Goal: Transaction & Acquisition: Purchase product/service

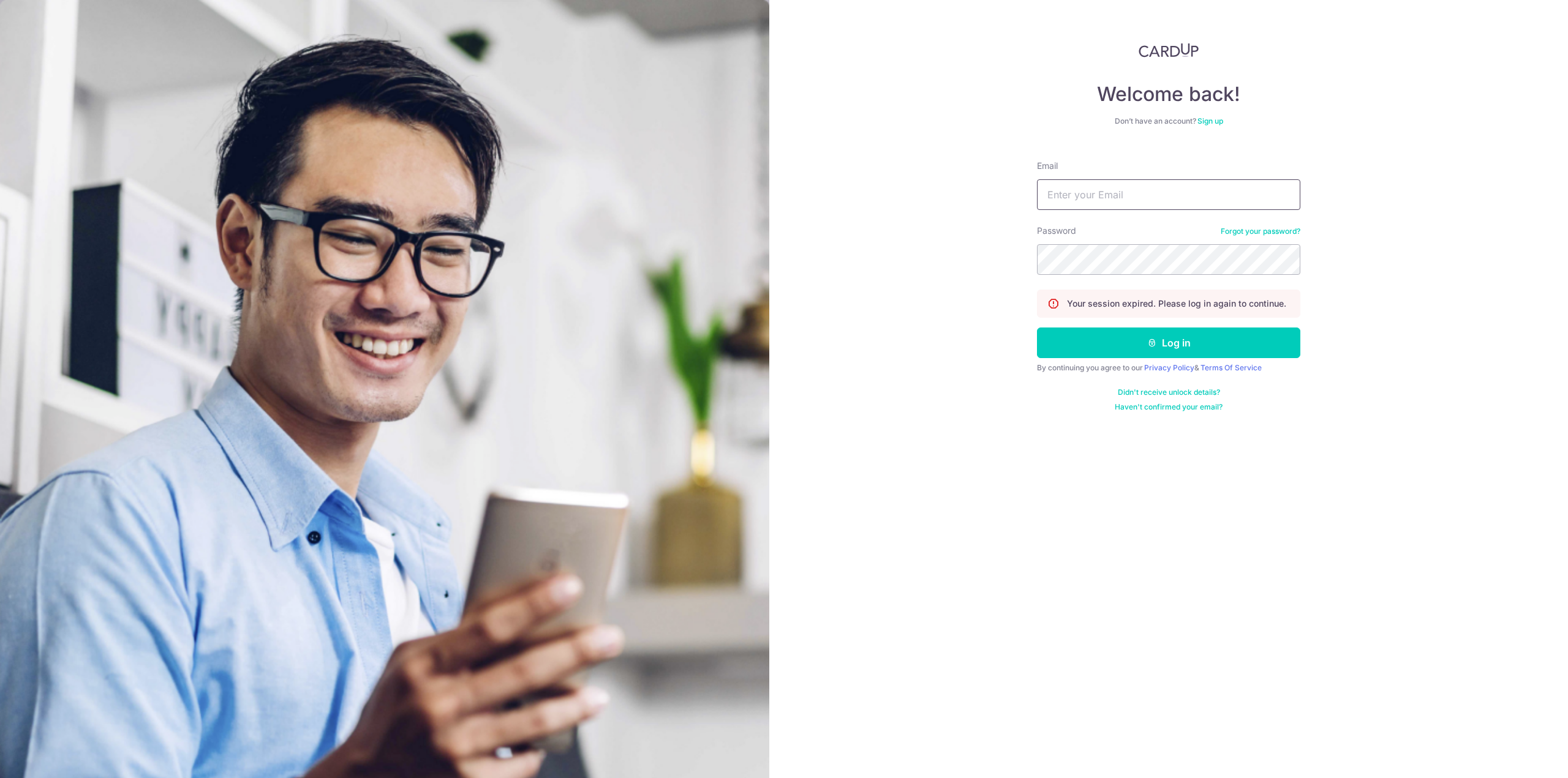
click at [1099, 193] on input "Email" at bounding box center [1168, 194] width 263 height 31
type input "[EMAIL_ADDRESS][DOMAIN_NAME]"
click at [1147, 346] on icon "submit" at bounding box center [1151, 343] width 9 height 9
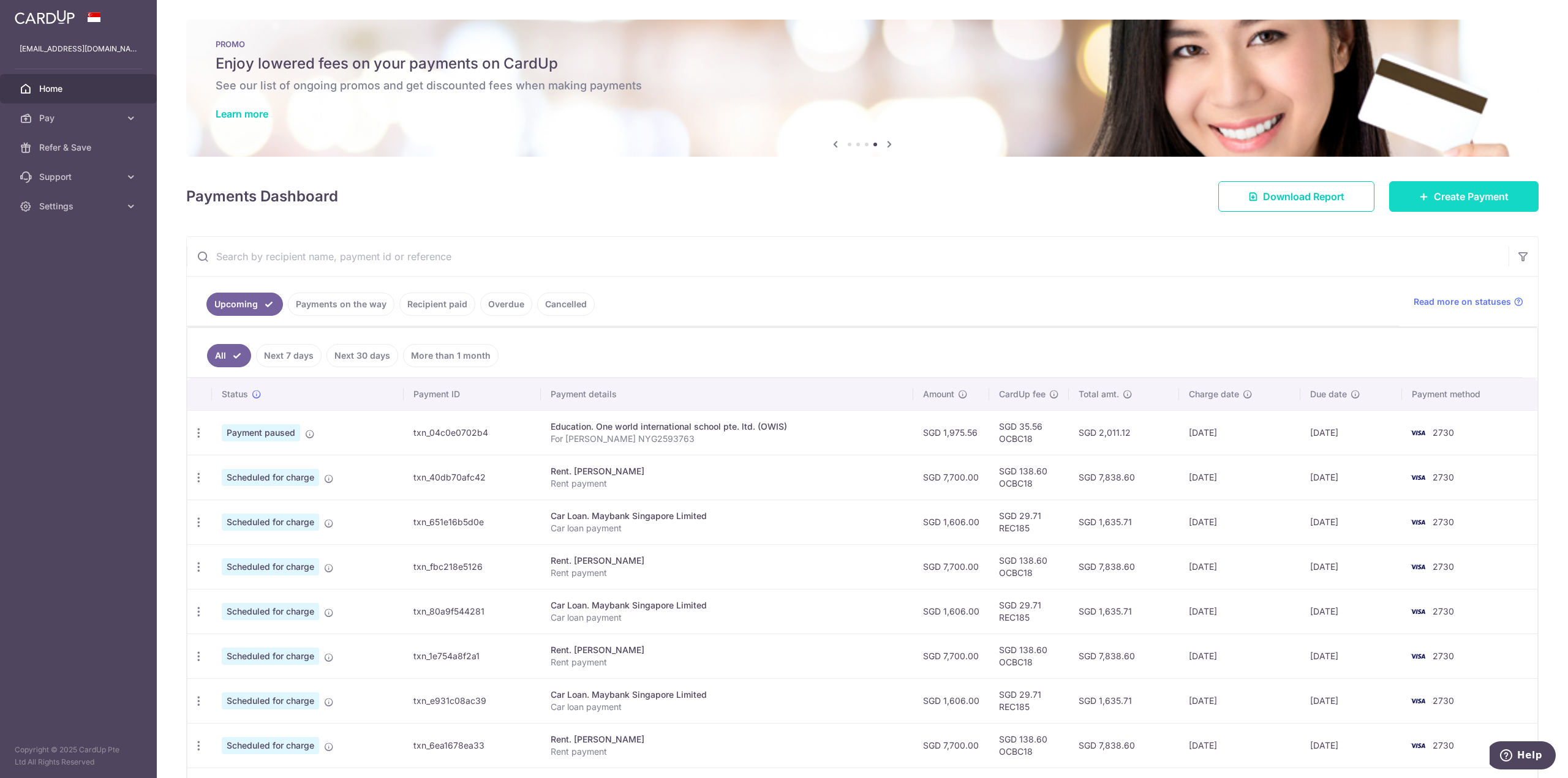
click at [1467, 190] on span "Create Payment" at bounding box center [1470, 196] width 75 height 15
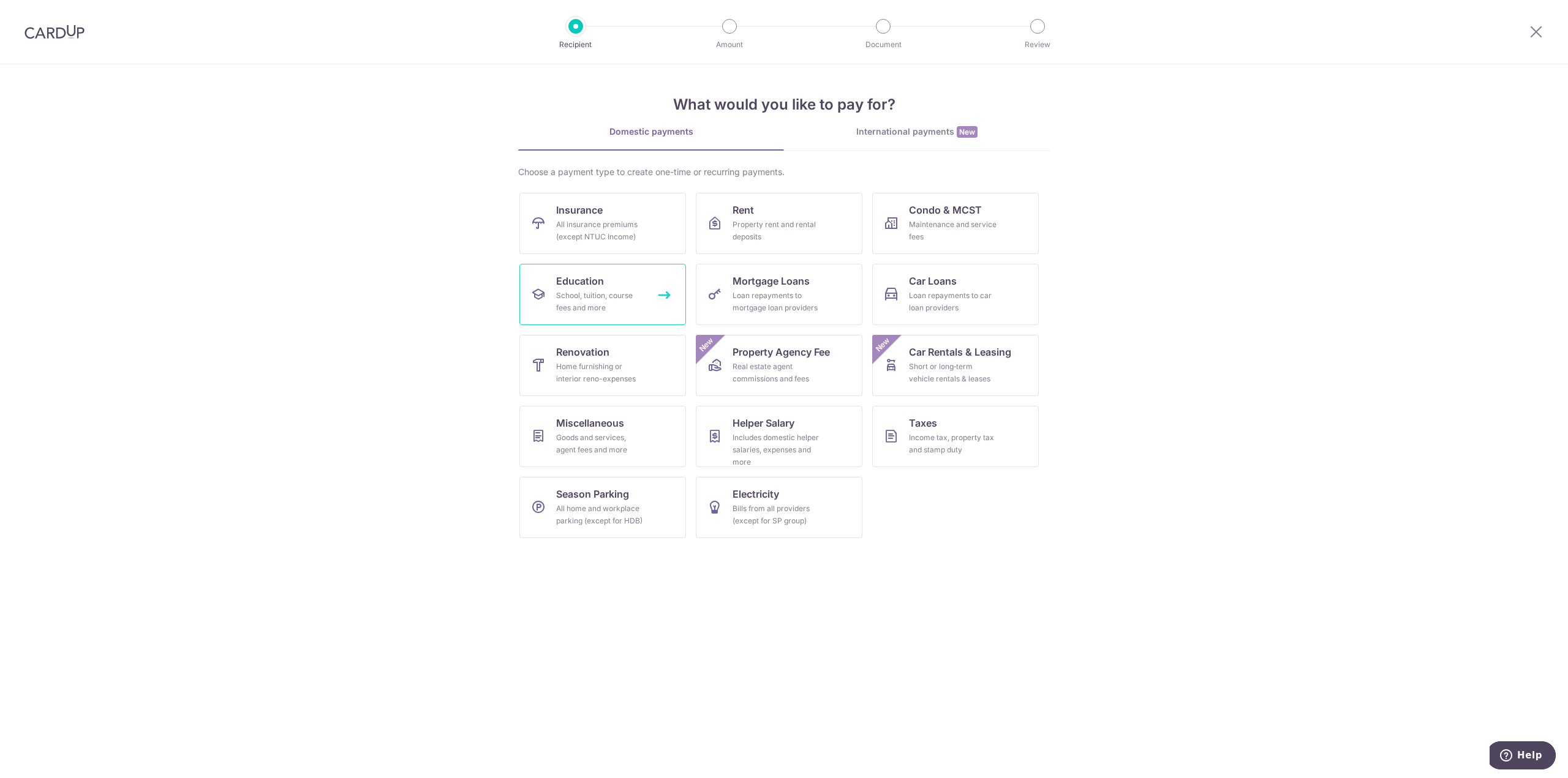
click at [582, 286] on span "Education" at bounding box center [580, 281] width 48 height 15
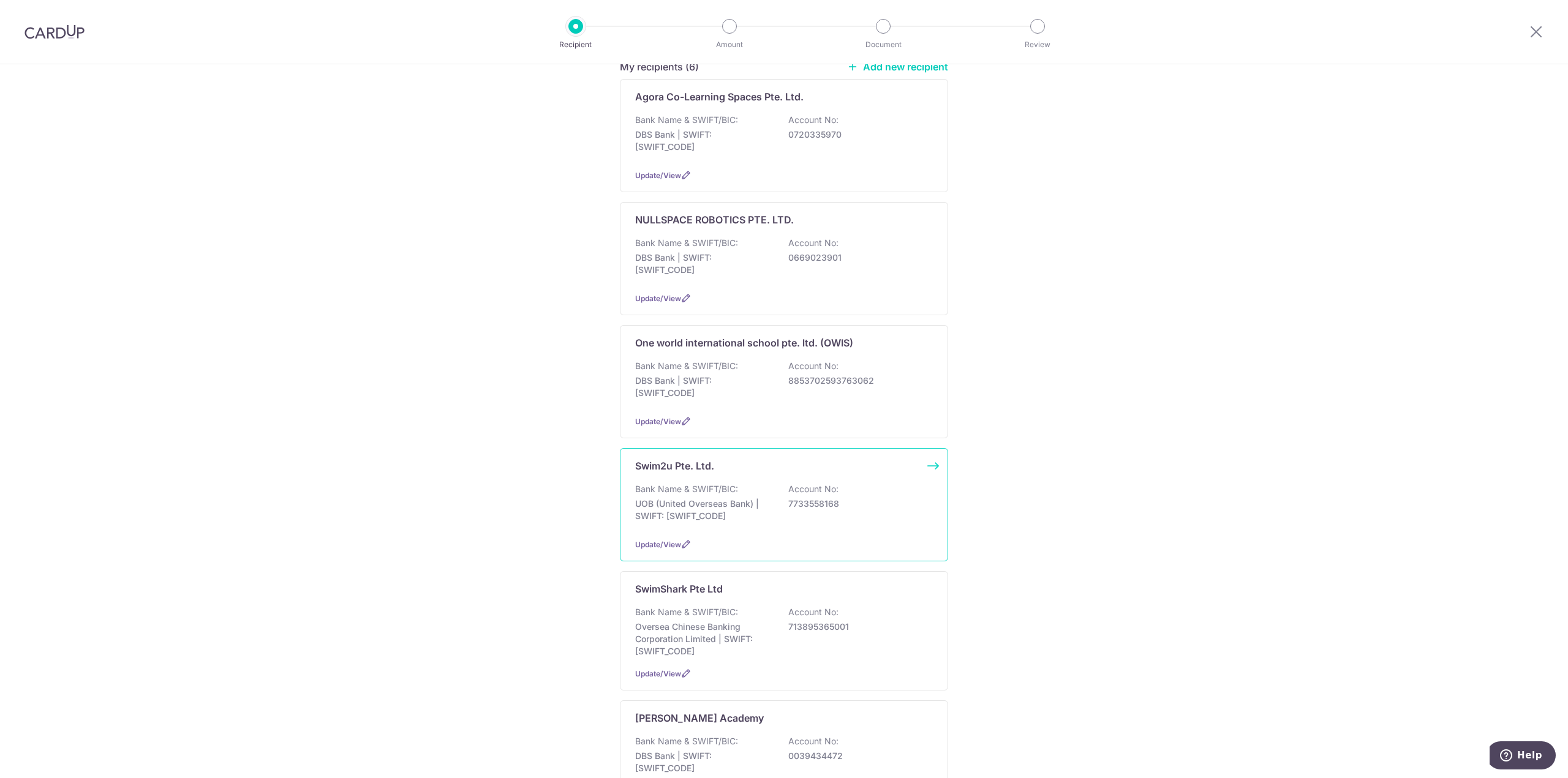
scroll to position [123, 0]
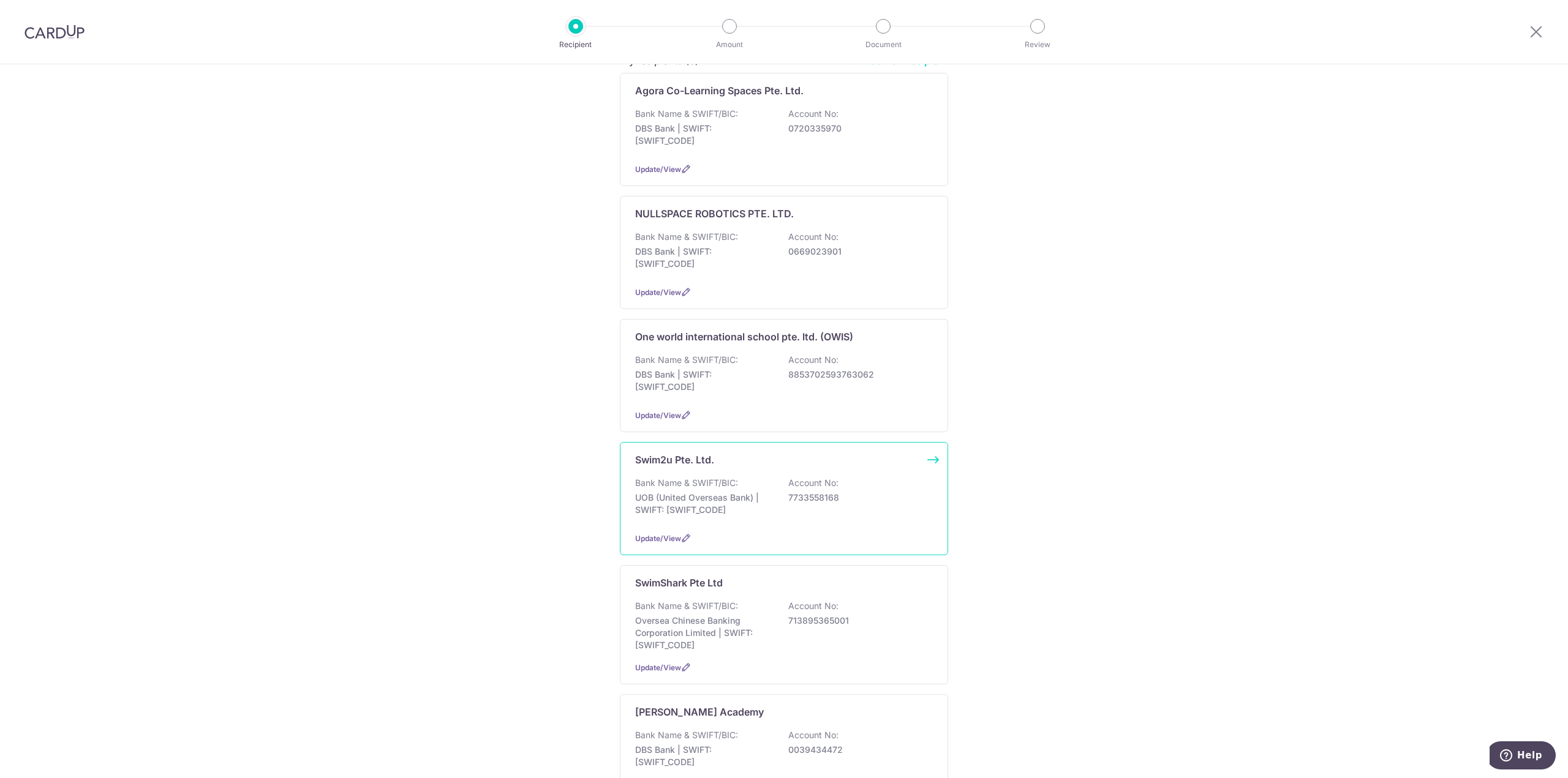
click at [825, 477] on p "Account No:" at bounding box center [814, 483] width 50 height 13
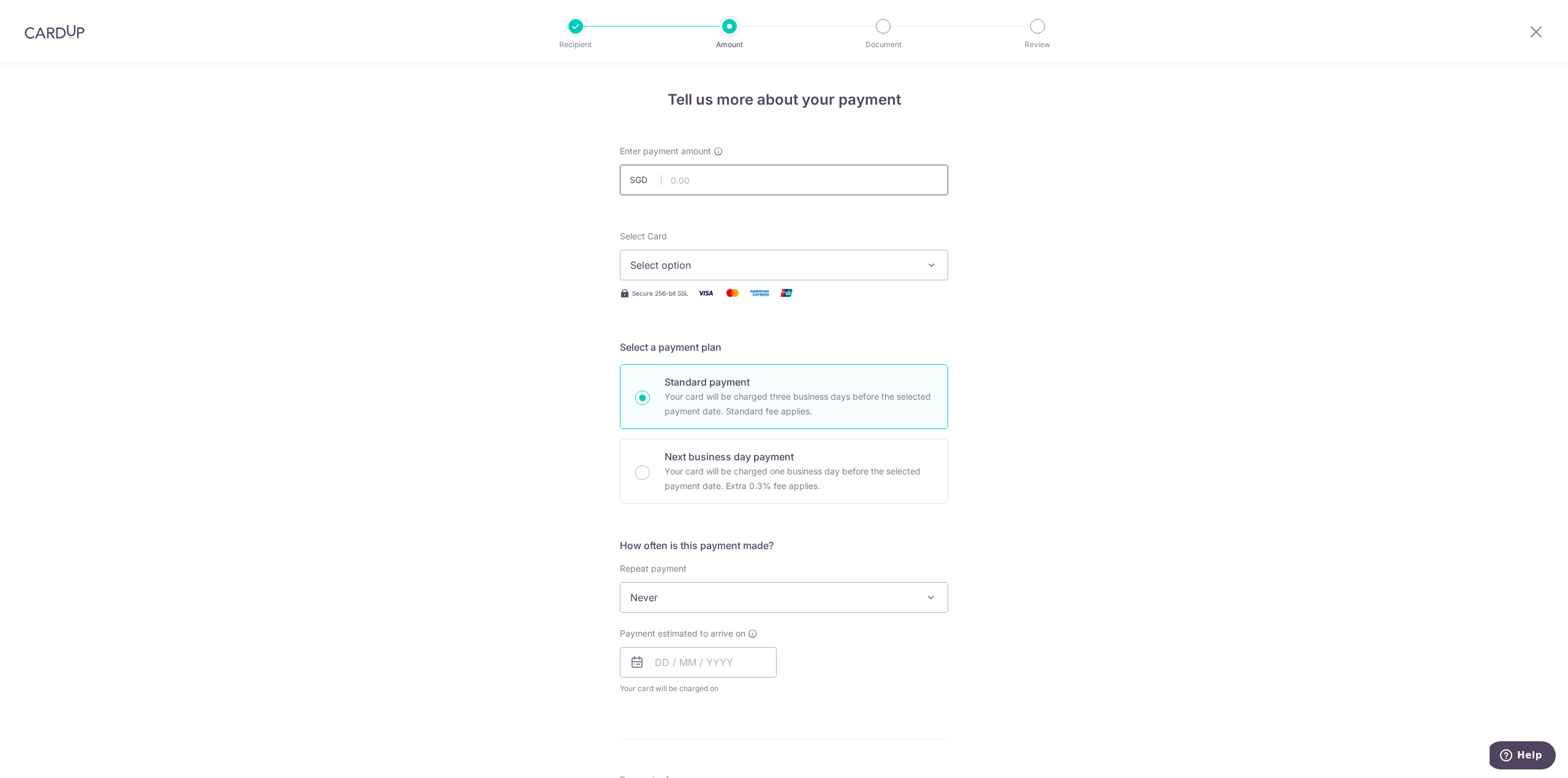
click at [692, 180] on input "text" at bounding box center [784, 180] width 328 height 31
click at [686, 176] on input "text" at bounding box center [784, 180] width 328 height 31
type input "280.00"
click at [709, 274] on button "Select option" at bounding box center [784, 265] width 328 height 31
click at [695, 348] on span "**** 2730" at bounding box center [682, 353] width 46 height 15
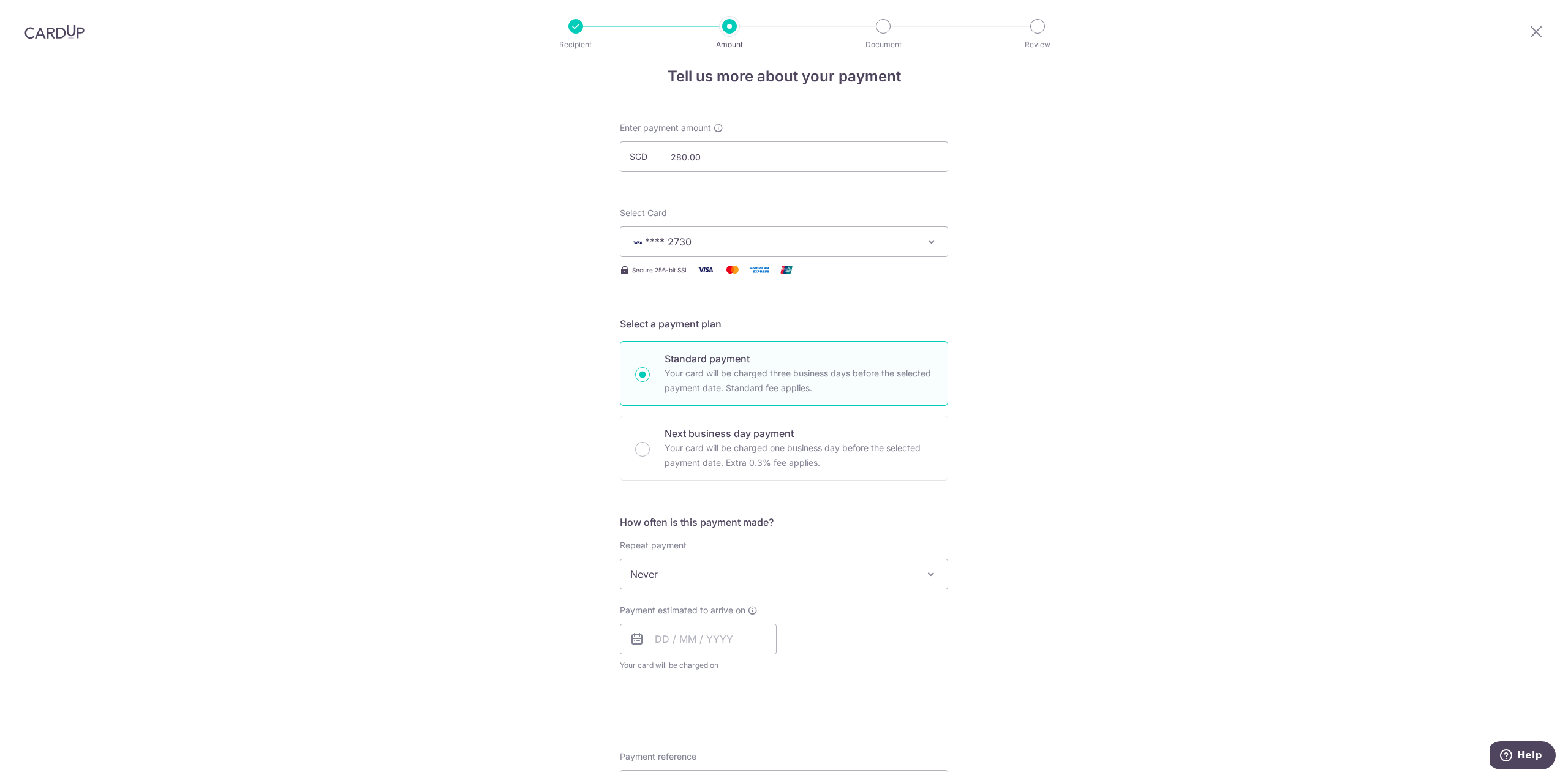
scroll to position [183, 0]
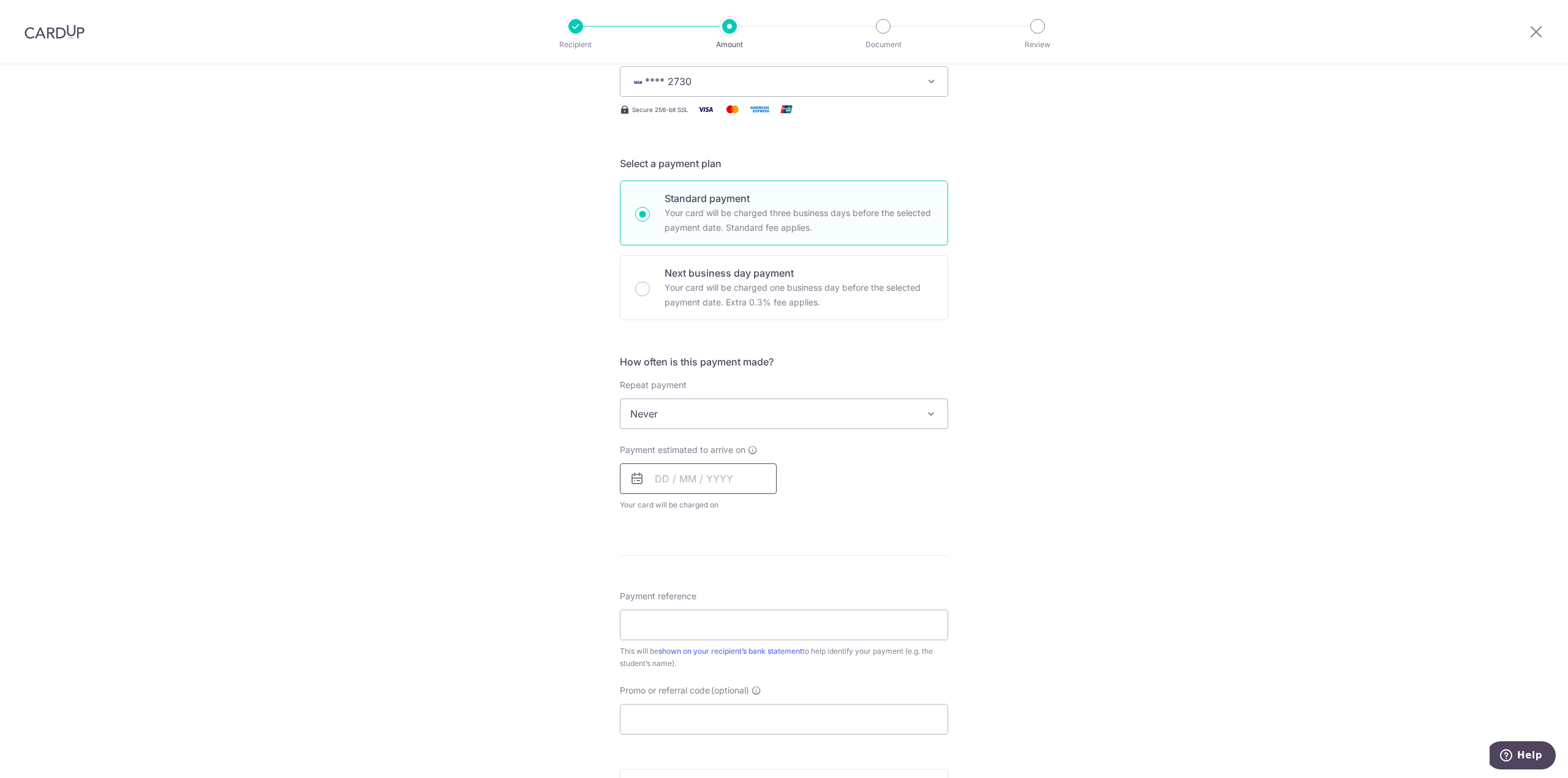
click at [657, 469] on input "text" at bounding box center [698, 479] width 157 height 31
click at [667, 588] on link "6" at bounding box center [669, 590] width 20 height 20
type input "06/10/2025"
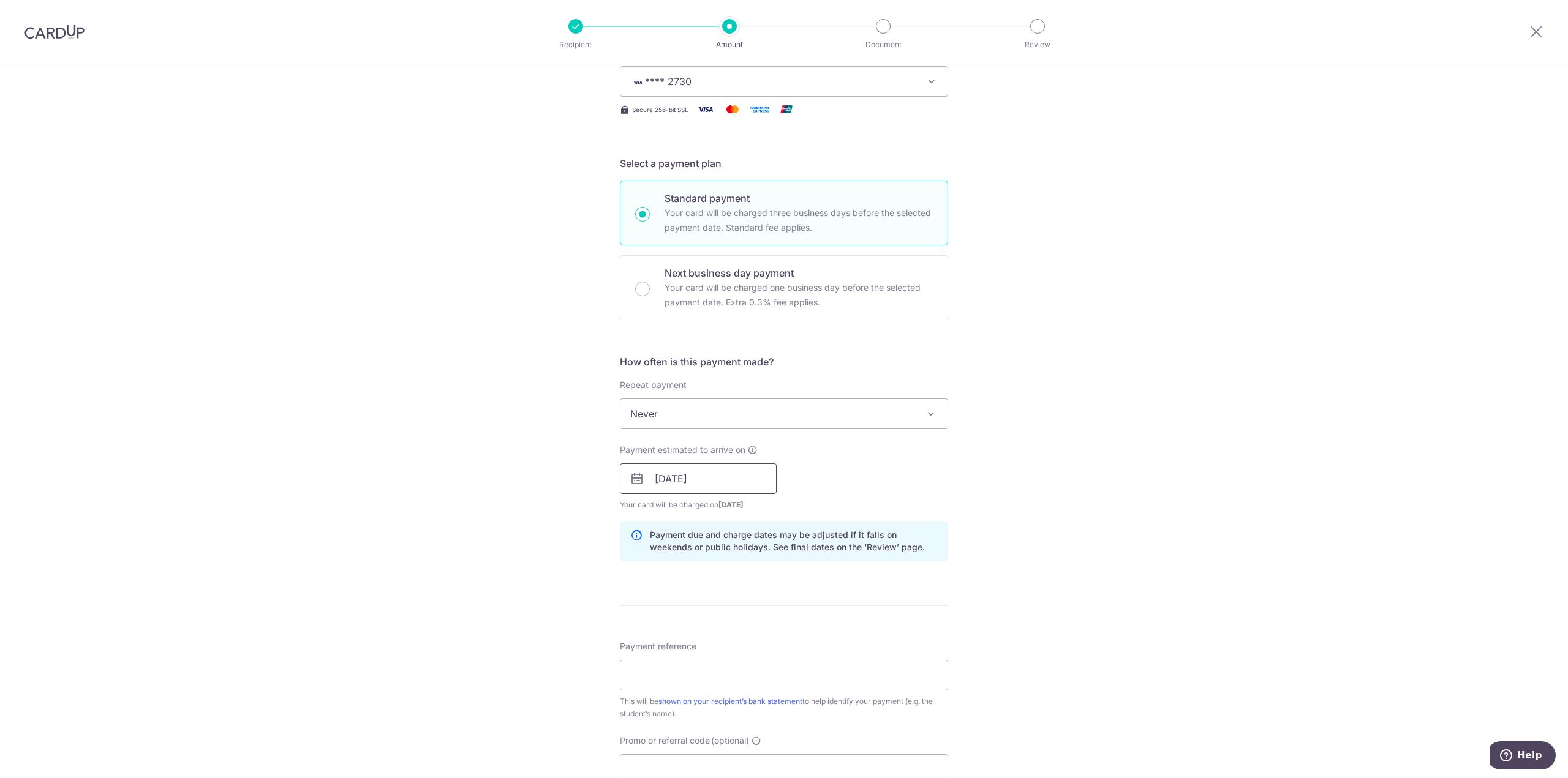
click at [721, 472] on input "06/10/2025" at bounding box center [698, 479] width 157 height 31
click at [575, 524] on div "Tell us more about your payment Enter payment amount SGD 280.00 280.00 Select C…" at bounding box center [784, 459] width 1568 height 1158
click at [716, 479] on input "06/10/2025" at bounding box center [698, 479] width 157 height 31
click at [515, 455] on div "Tell us more about your payment Enter payment amount SGD 280.00 280.00 Select C…" at bounding box center [784, 459] width 1568 height 1158
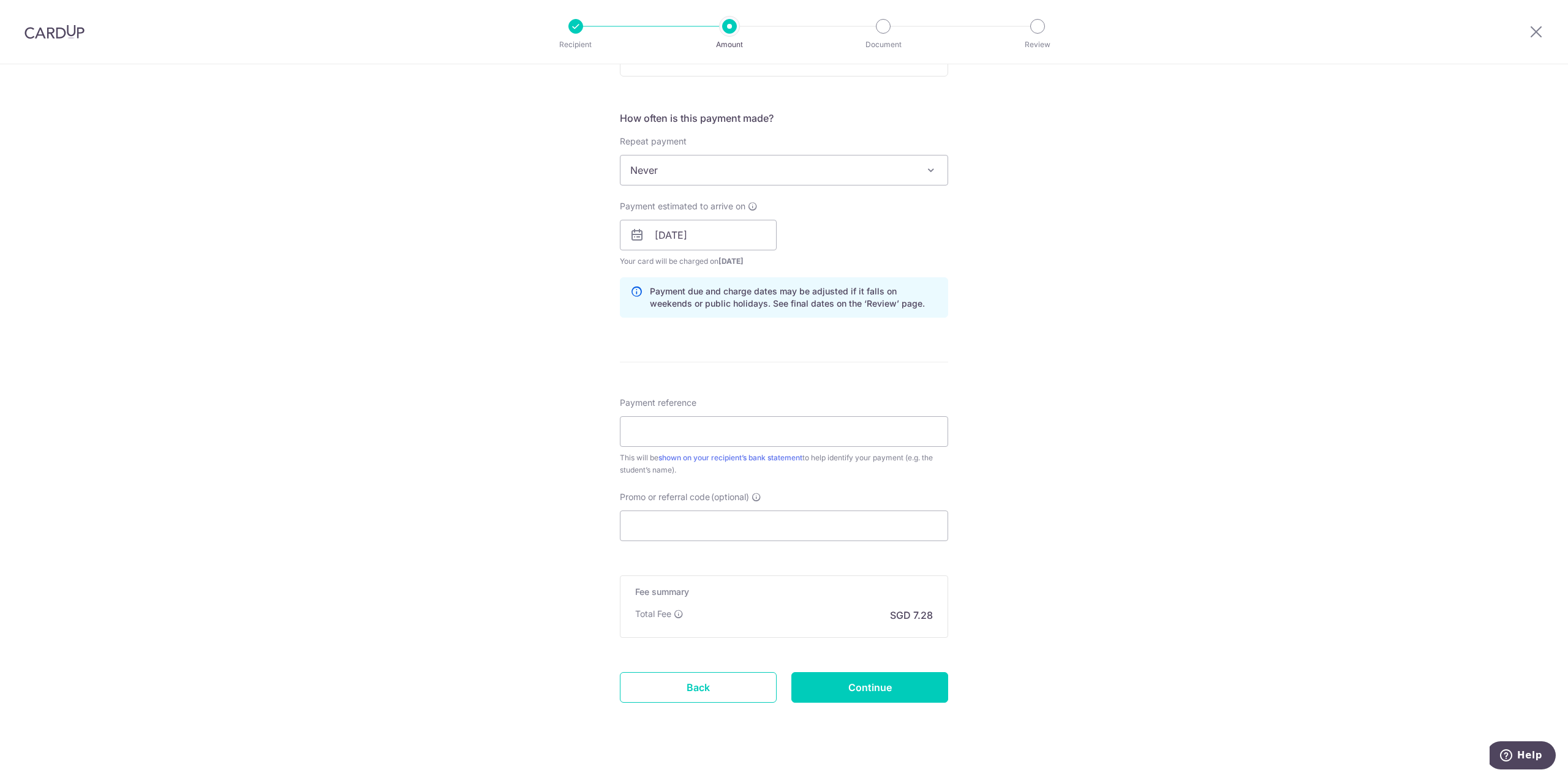
scroll to position [428, 0]
click at [666, 426] on input "Payment reference" at bounding box center [784, 430] width 328 height 31
click at [627, 540] on form "Enter payment amount SGD 280.00 280.00 Select Card **** 2730 Add credit card Yo…" at bounding box center [784, 226] width 328 height 1020
click at [636, 524] on input "Promo or referral code (optional)" at bounding box center [784, 524] width 328 height 31
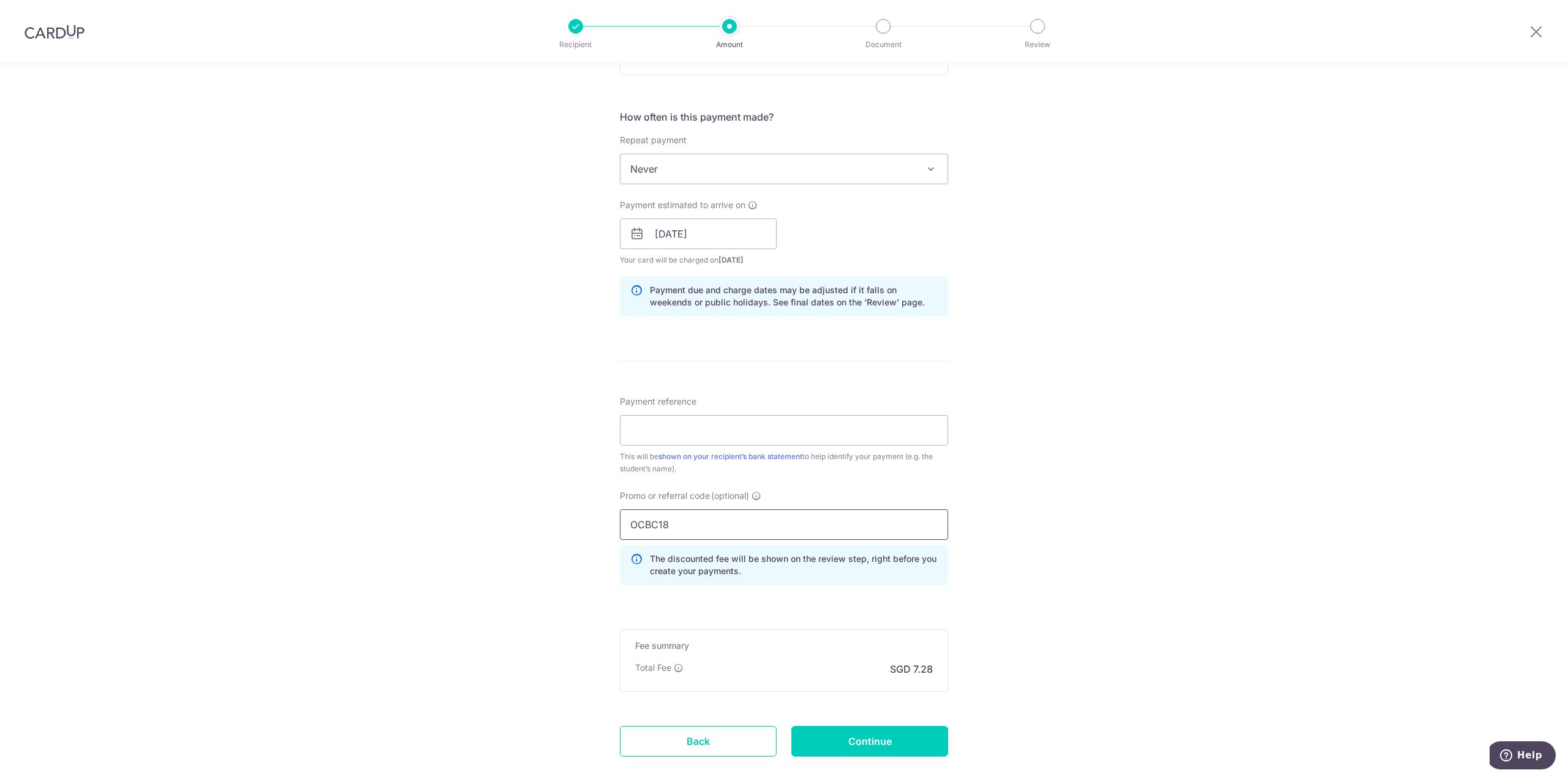
type input "OCBC18"
click at [595, 451] on div "Tell us more about your payment Enter payment amount SGD 280.00 280.00 Select C…" at bounding box center [784, 242] width 1568 height 1213
click at [643, 435] on input "Payment reference" at bounding box center [784, 430] width 328 height 31
type input "For Leon Kim"
click at [860, 738] on input "Continue" at bounding box center [869, 741] width 157 height 31
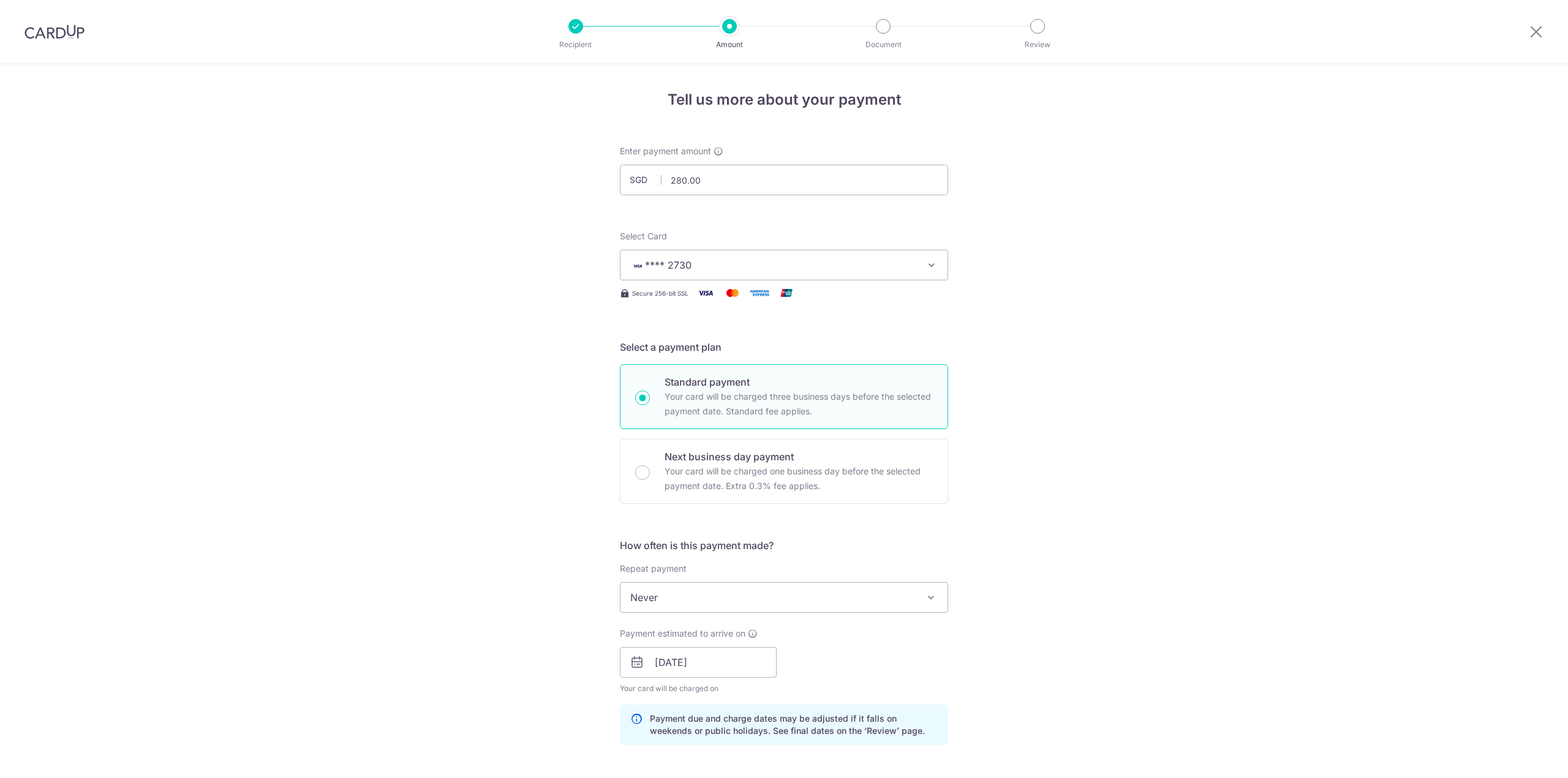
scroll to position [513, 0]
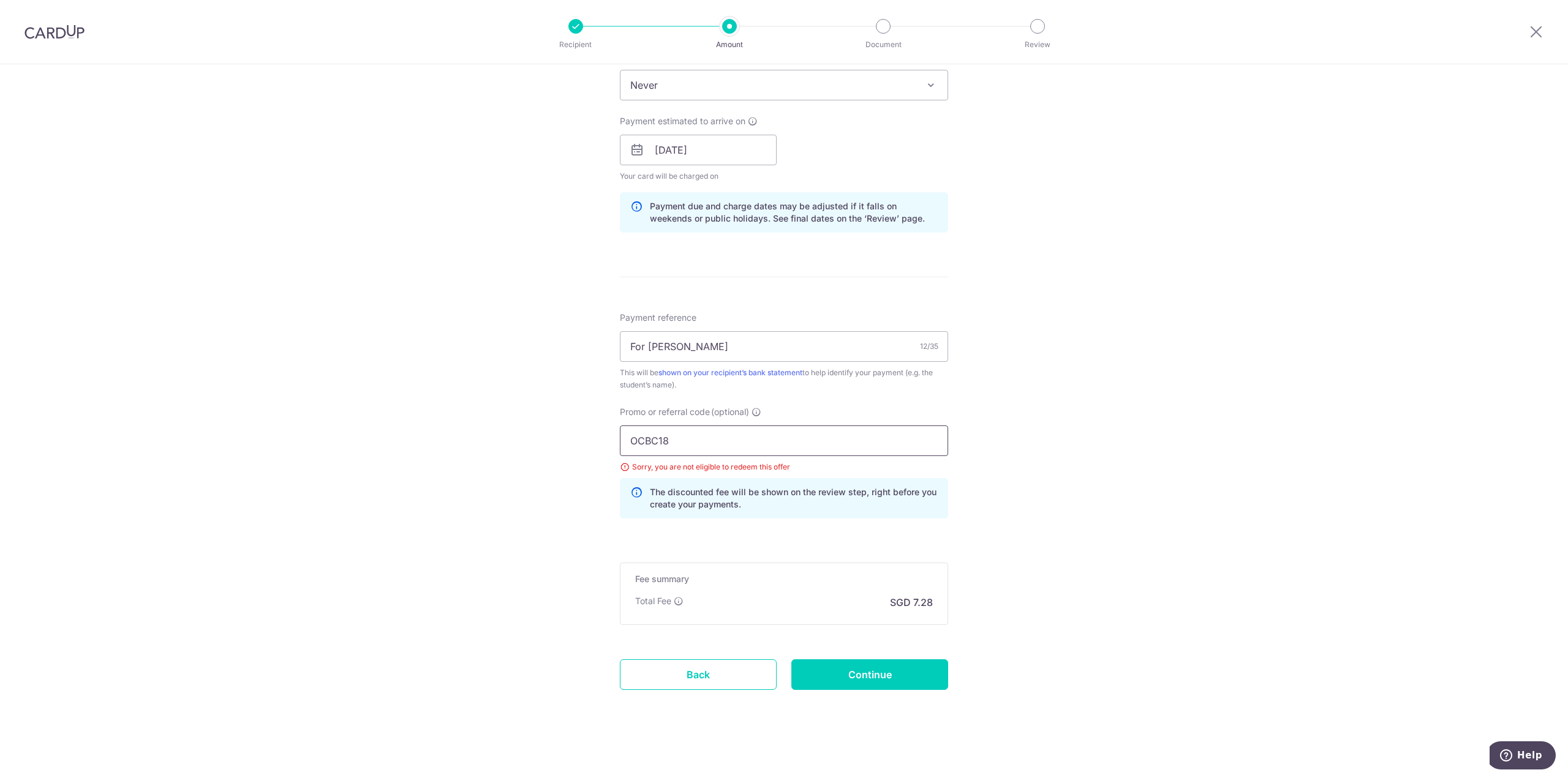
click at [669, 428] on input "OCBC18" at bounding box center [784, 440] width 328 height 31
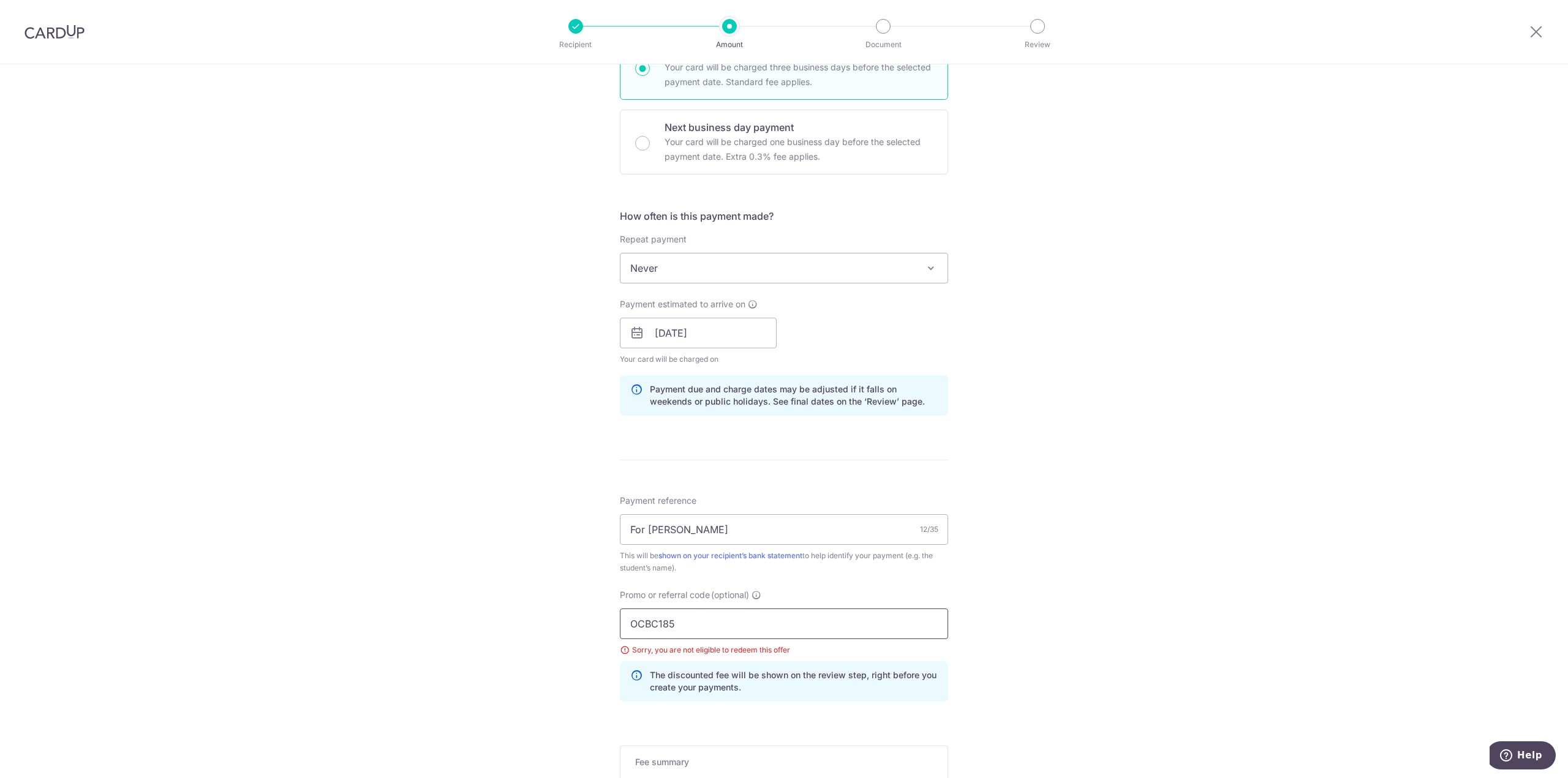
scroll to position [329, 0]
type input "OCBC185"
click at [712, 332] on input "06/10/2025" at bounding box center [698, 333] width 157 height 31
click at [668, 445] on link "6" at bounding box center [669, 445] width 20 height 20
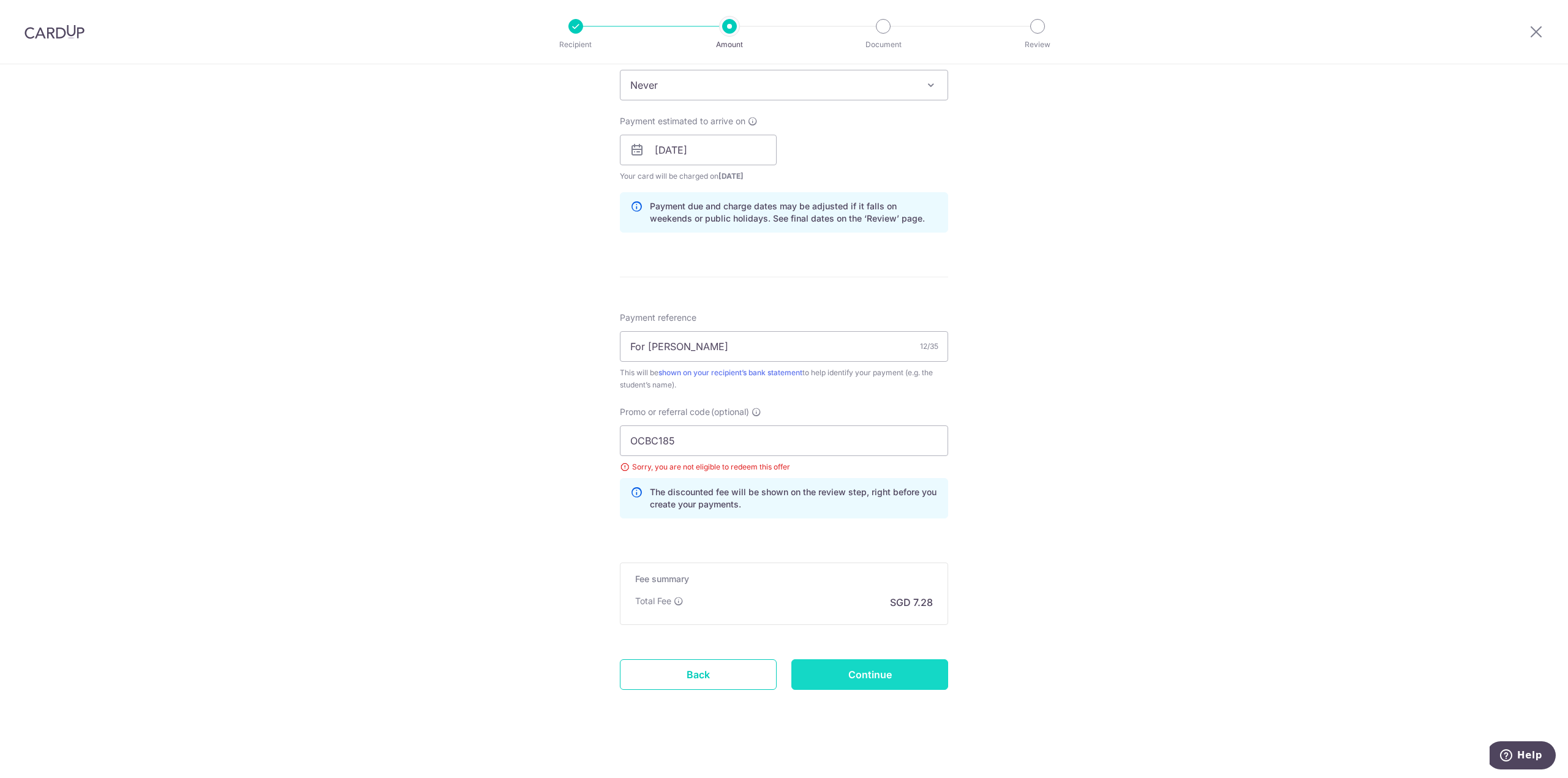
click at [873, 678] on input "Continue" at bounding box center [869, 674] width 157 height 31
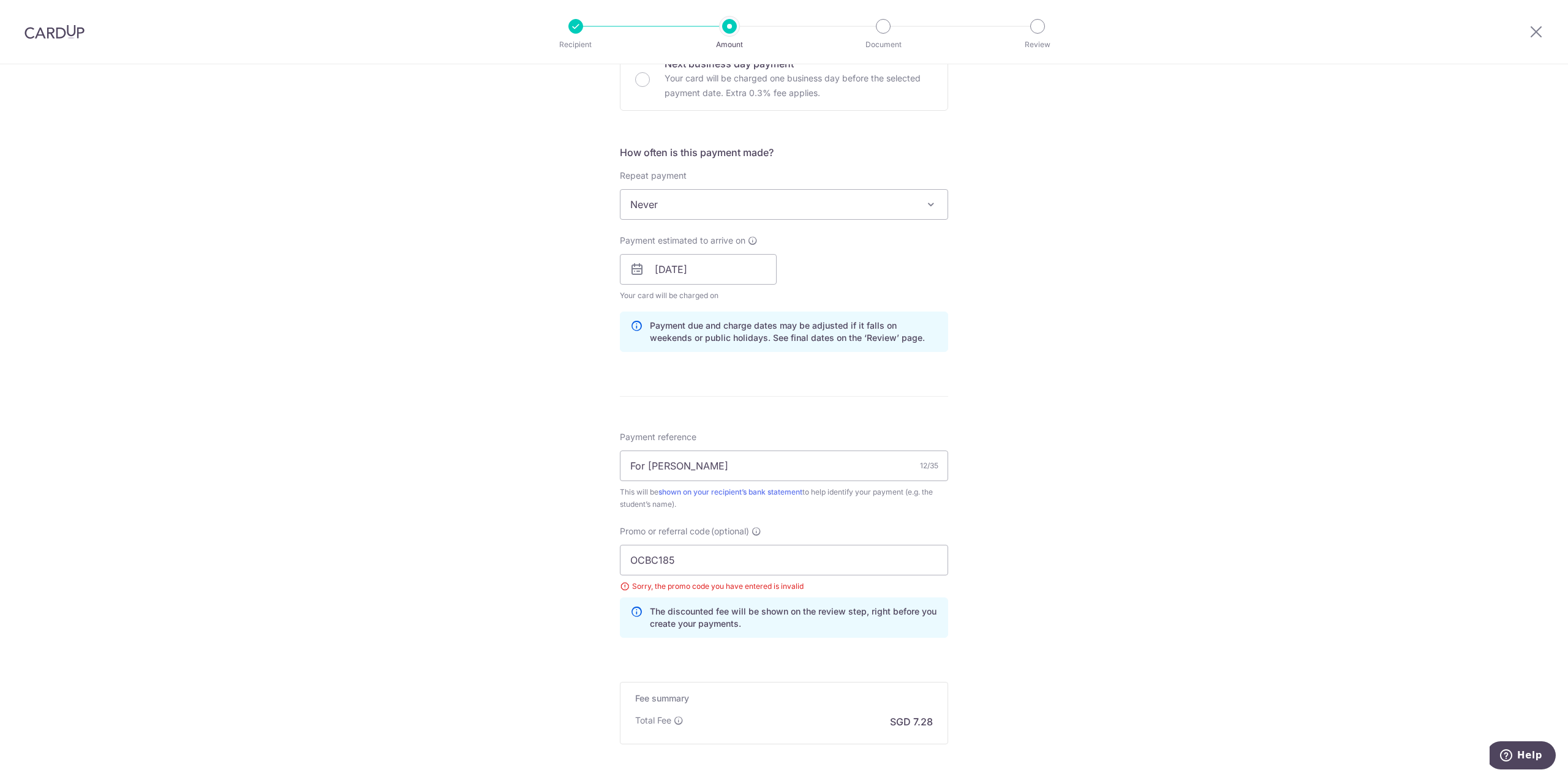
scroll to position [513, 0]
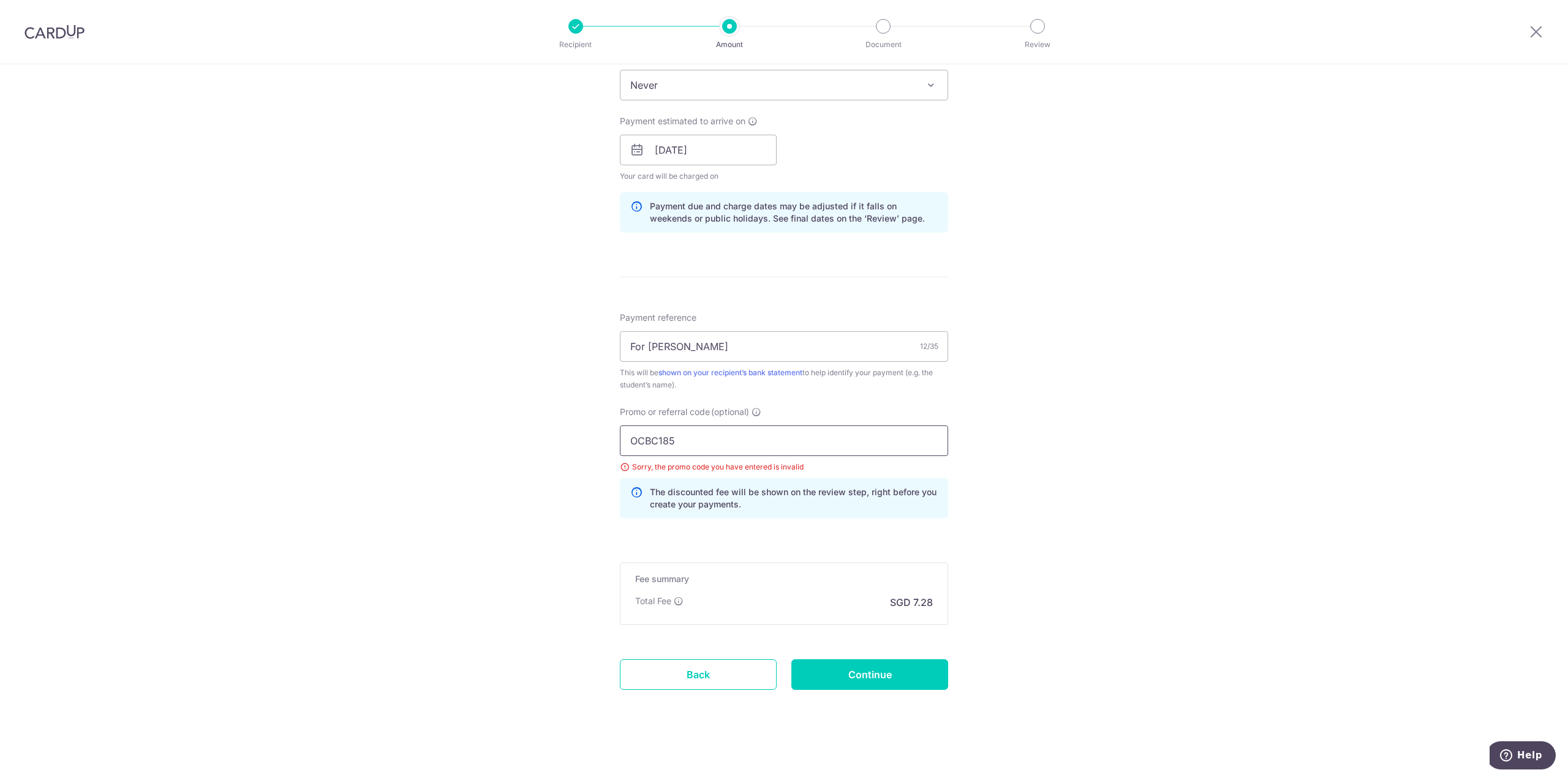
drag, startPoint x: 681, startPoint y: 435, endPoint x: 574, endPoint y: 434, distance: 107.0
click at [576, 435] on div "Tell us more about your payment Enter payment amount SGD 280.00 280.00 Select C…" at bounding box center [784, 167] width 1568 height 1230
paste input "9"
type input "OCBC195"
click at [862, 662] on input "Continue" at bounding box center [869, 674] width 157 height 31
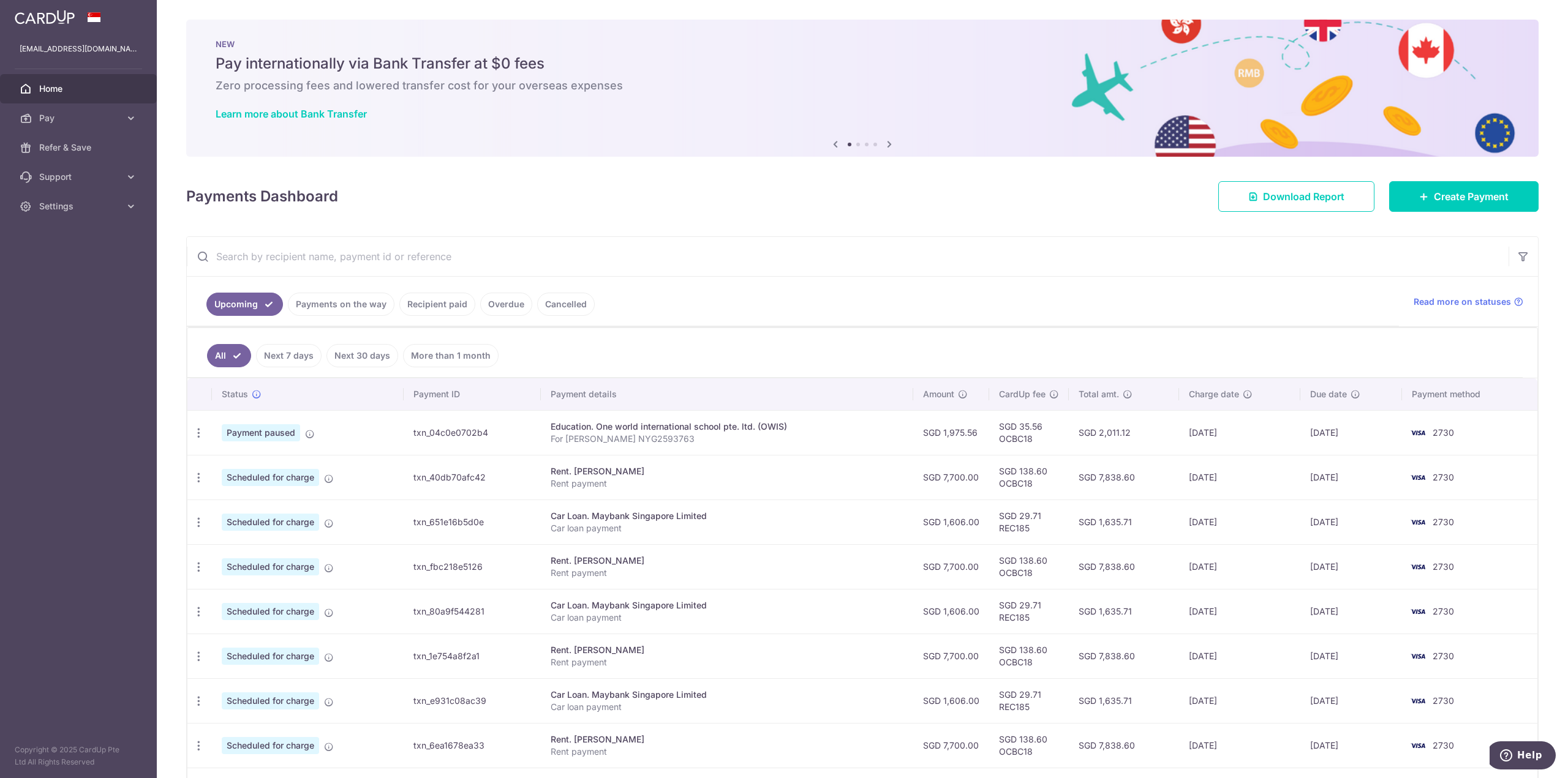
click at [885, 142] on icon at bounding box center [889, 143] width 15 height 15
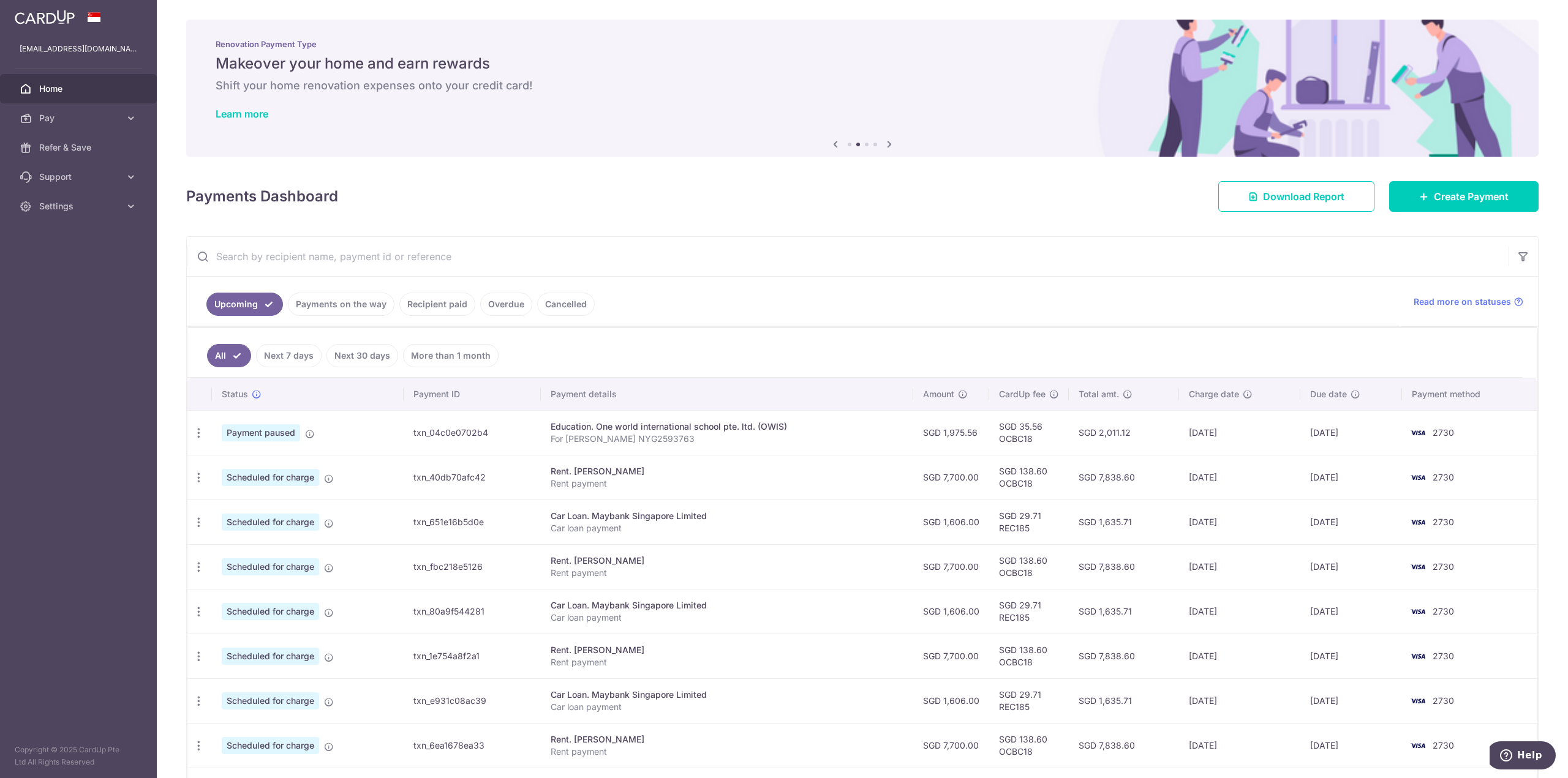
click at [832, 144] on icon at bounding box center [835, 143] width 15 height 15
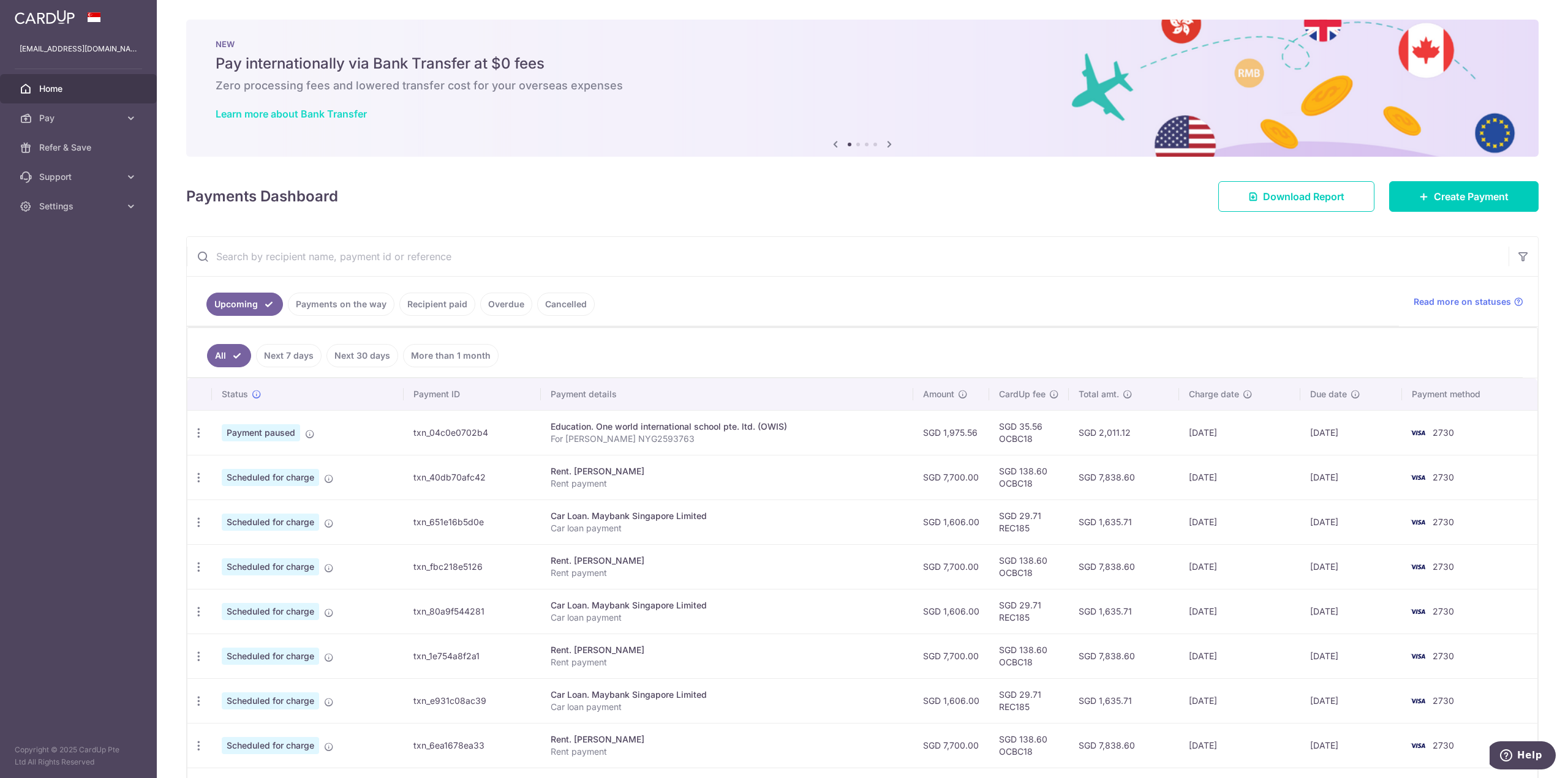
click at [274, 118] on link "Learn more about Bank Transfer" at bounding box center [291, 114] width 151 height 13
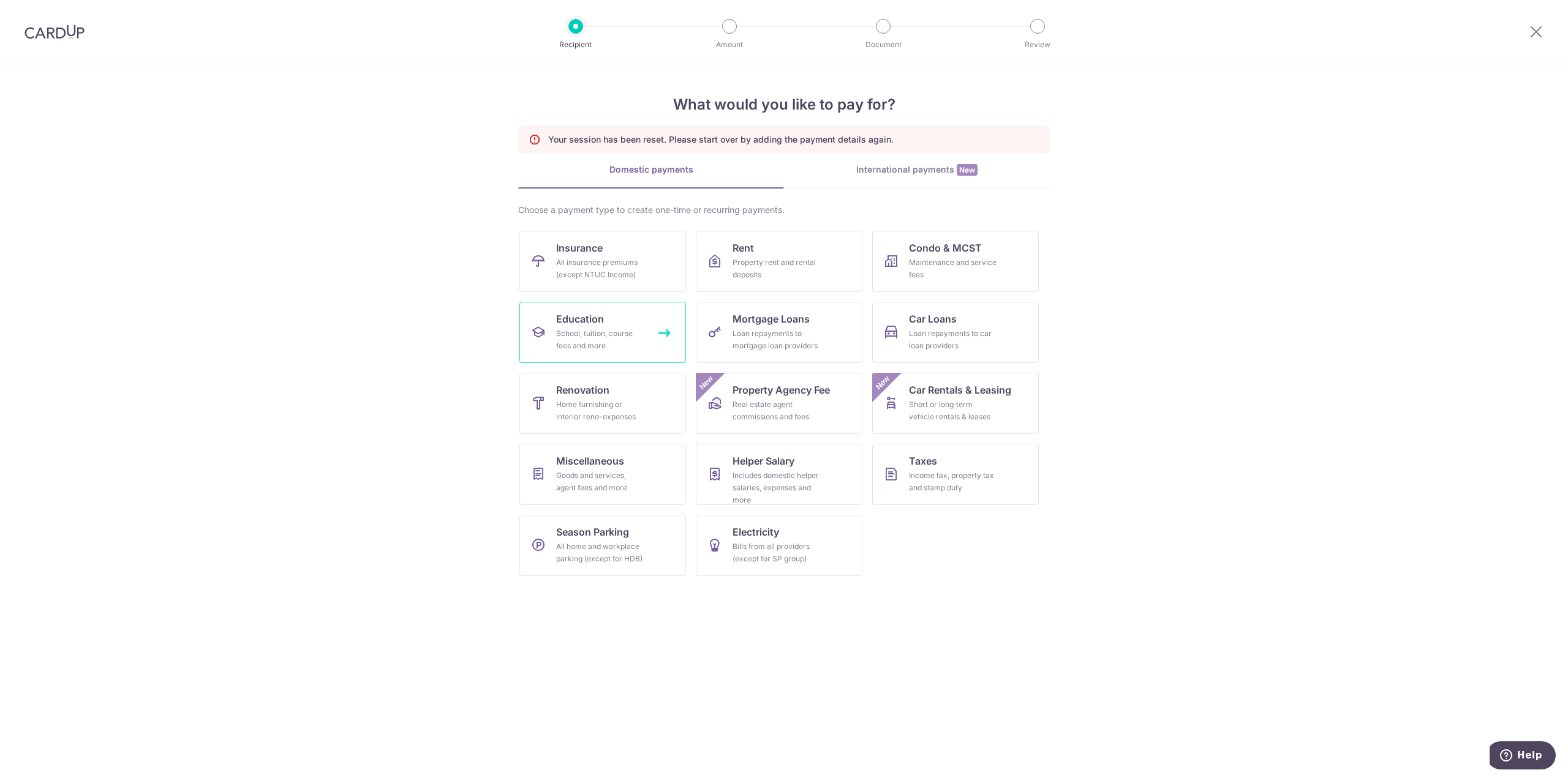
click at [617, 339] on div "School, tuition, course fees and more" at bounding box center [600, 339] width 88 height 24
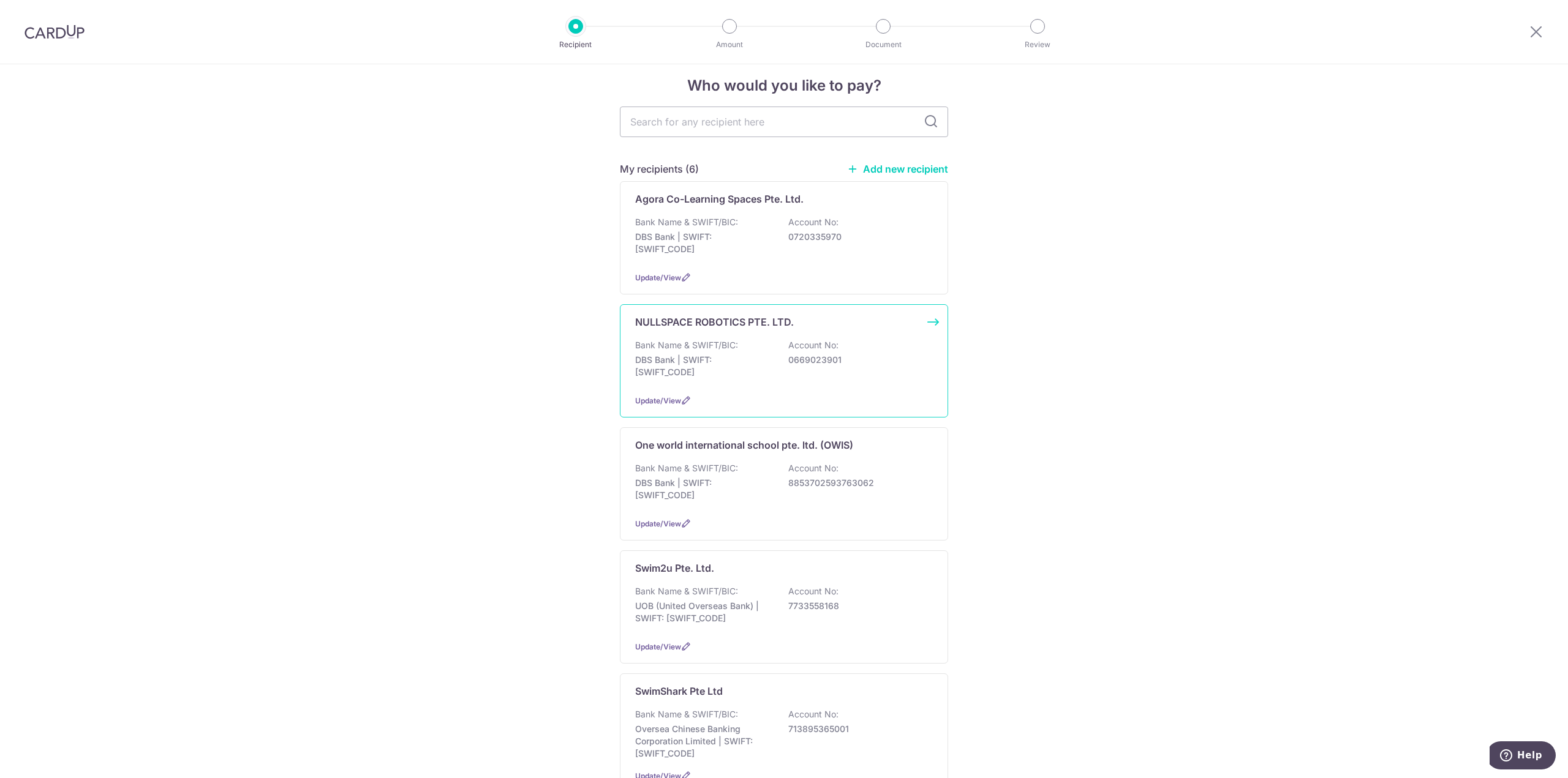
scroll to position [183, 0]
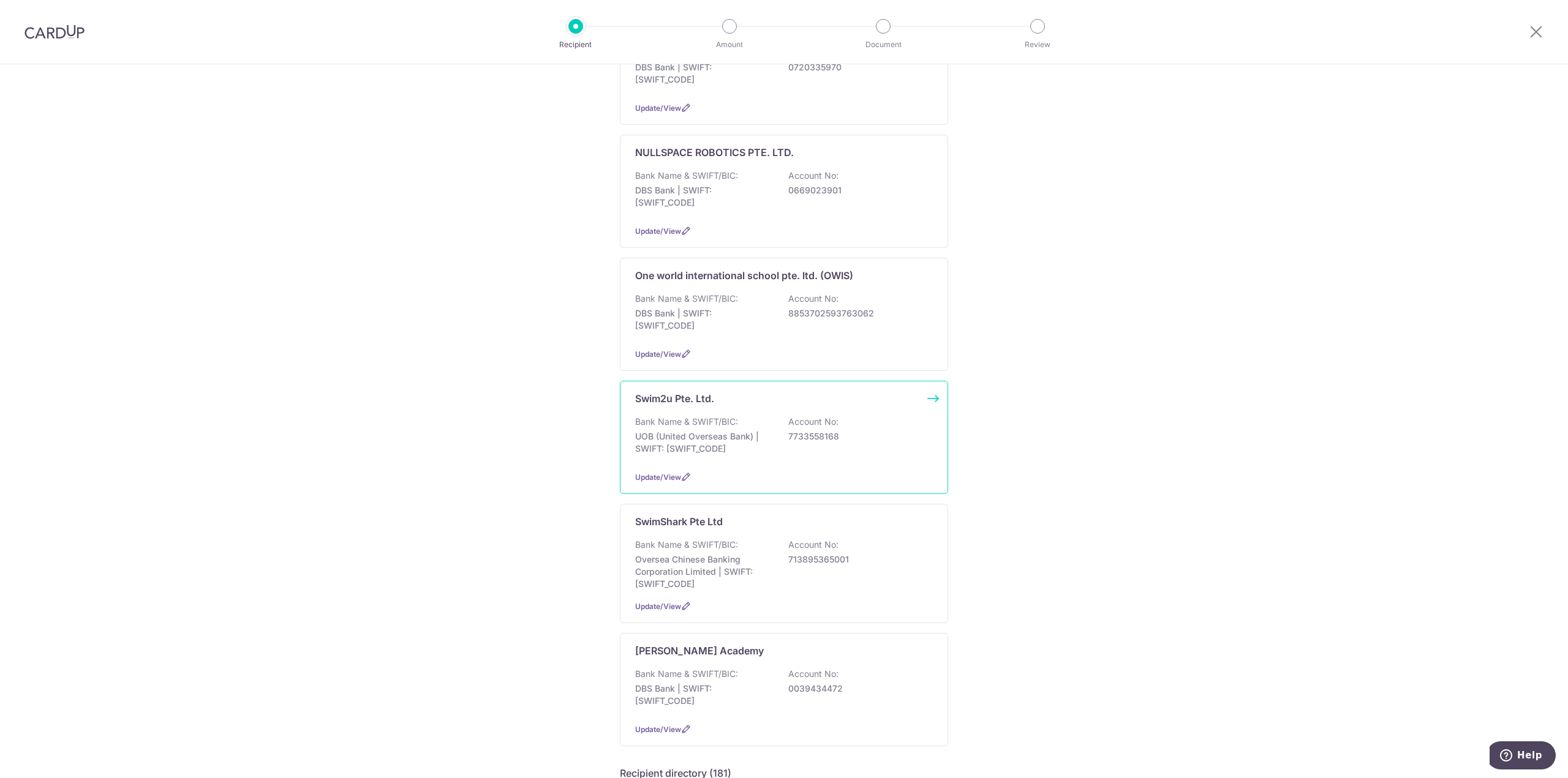
click at [725, 412] on div "Swim2u Pte. Ltd. Bank Name & SWIFT/BIC: UOB (United Overseas Bank) | SWIFT: [SW…" at bounding box center [784, 438] width 328 height 113
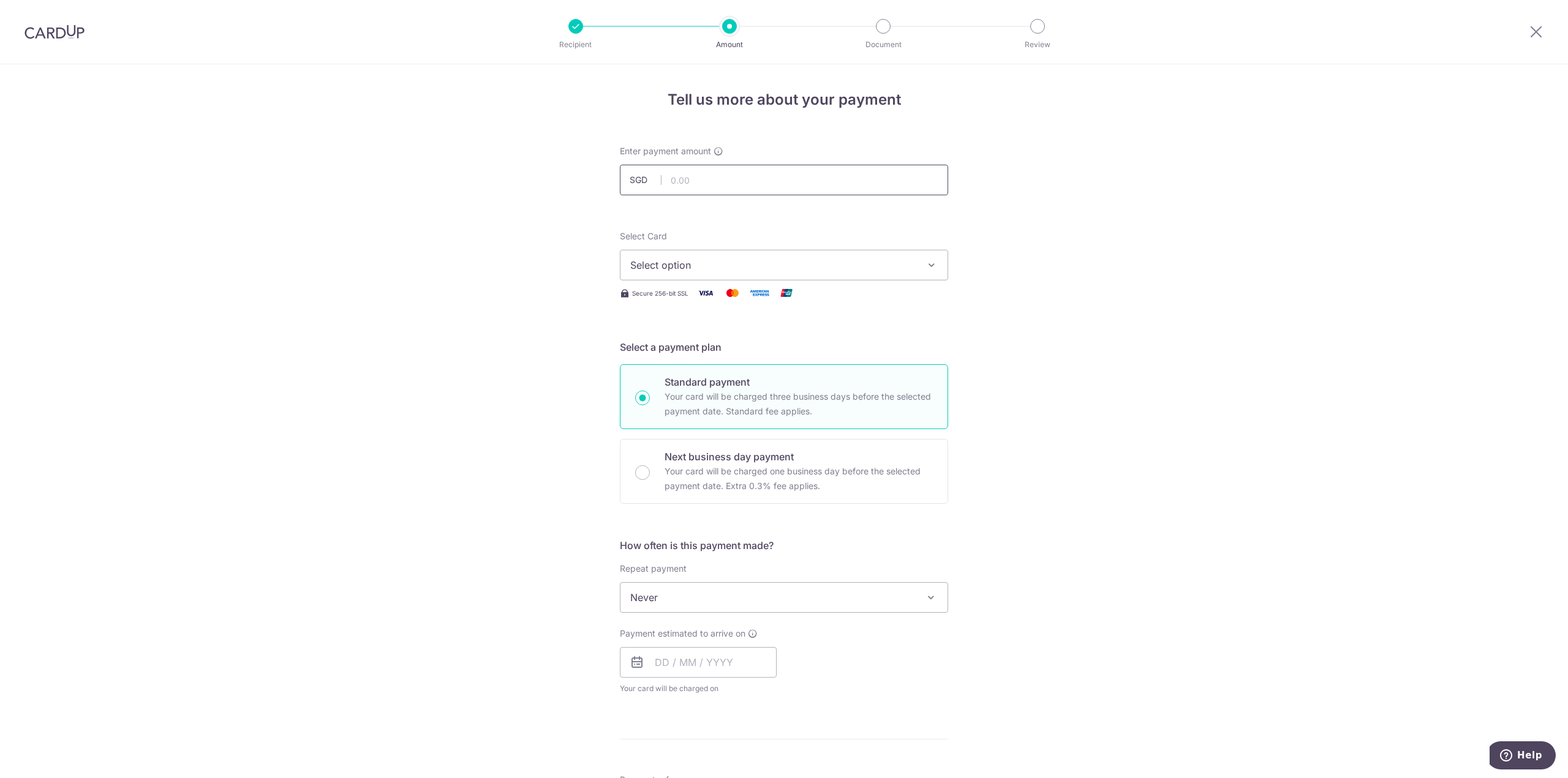
click at [687, 180] on input "text" at bounding box center [784, 180] width 328 height 31
type input "280.00"
click at [684, 265] on span "Select option" at bounding box center [773, 265] width 285 height 15
click at [671, 346] on span "**** 2730" at bounding box center [682, 353] width 46 height 15
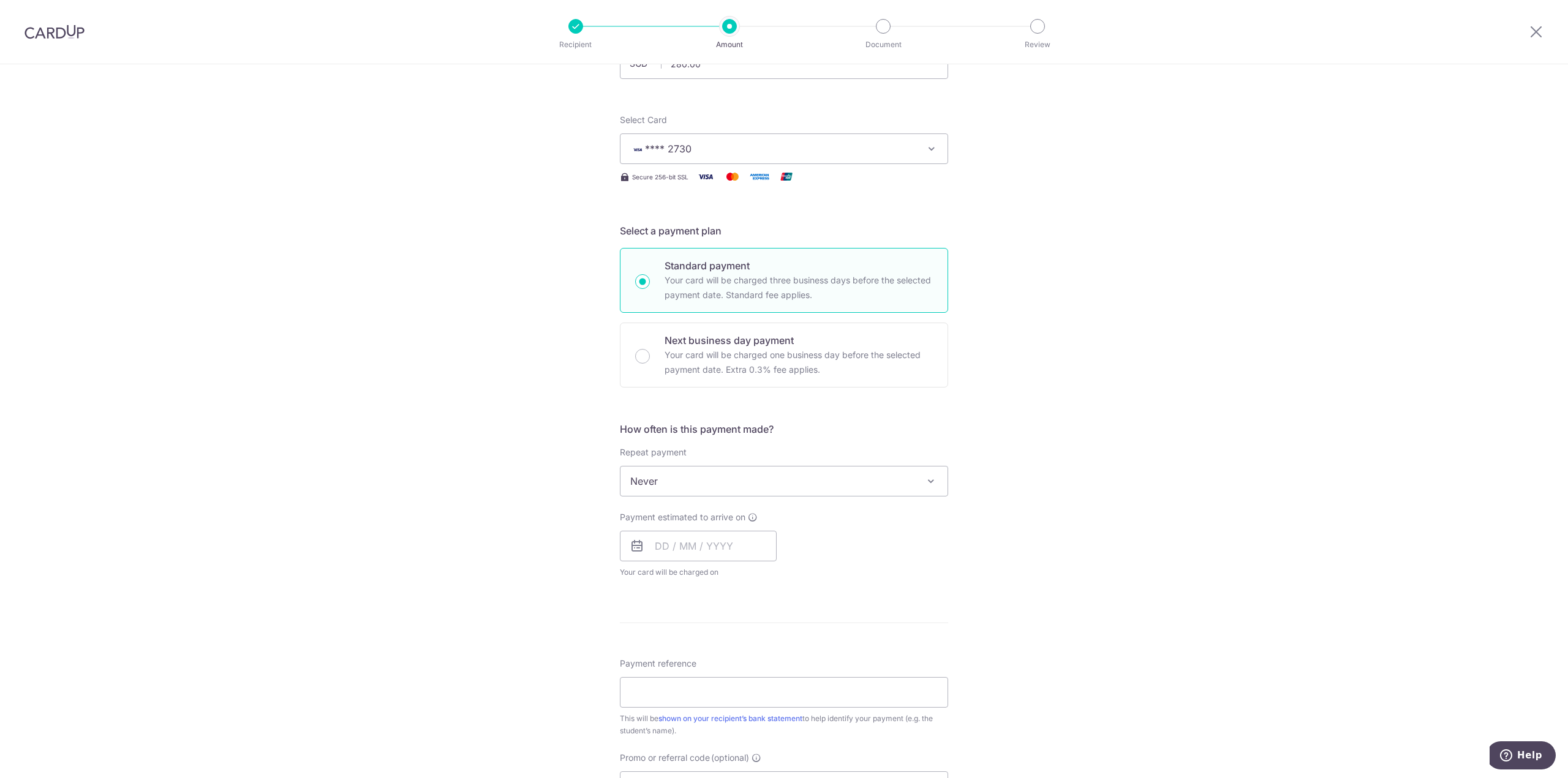
scroll to position [123, 0]
click at [701, 476] on span "Never" at bounding box center [784, 475] width 327 height 29
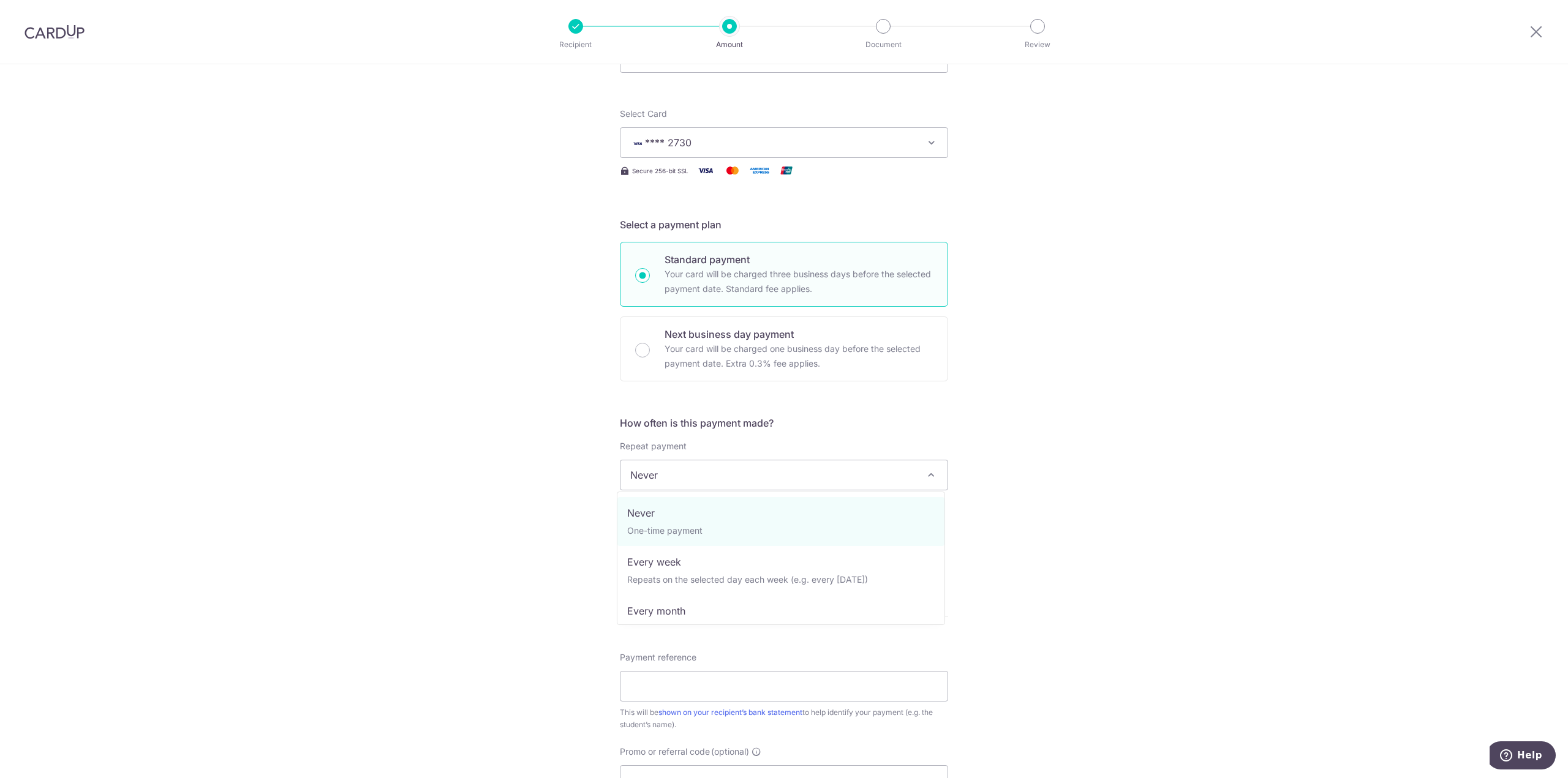
click at [701, 476] on span "Never" at bounding box center [784, 475] width 327 height 29
click at [694, 358] on p "Your card will be charged one business day before the selected payment date. Ex…" at bounding box center [799, 356] width 269 height 29
click at [650, 358] on input "Next business day payment Your card will be charged one business day before the…" at bounding box center [642, 350] width 15 height 15
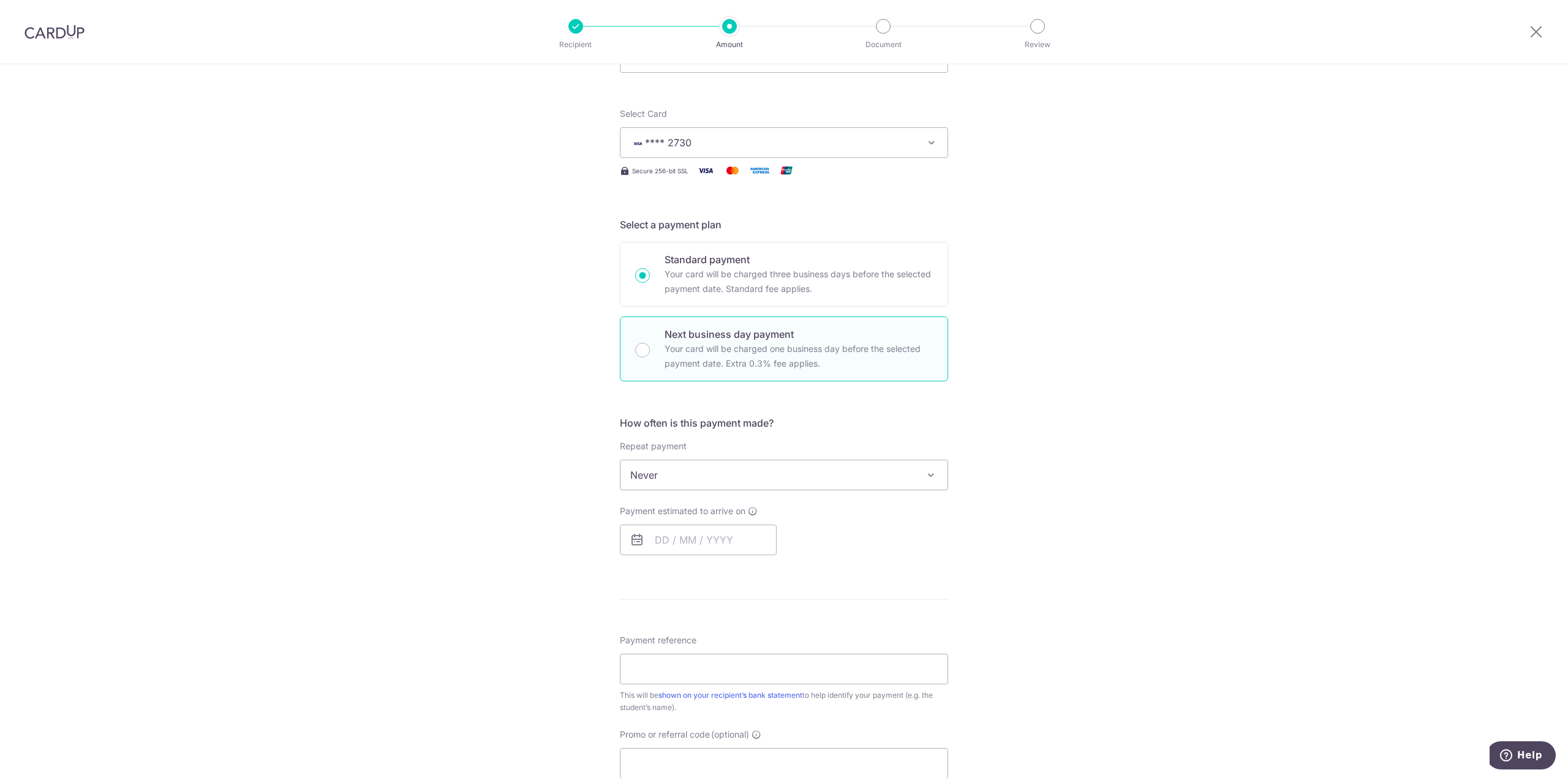
radio input "false"
radio input "true"
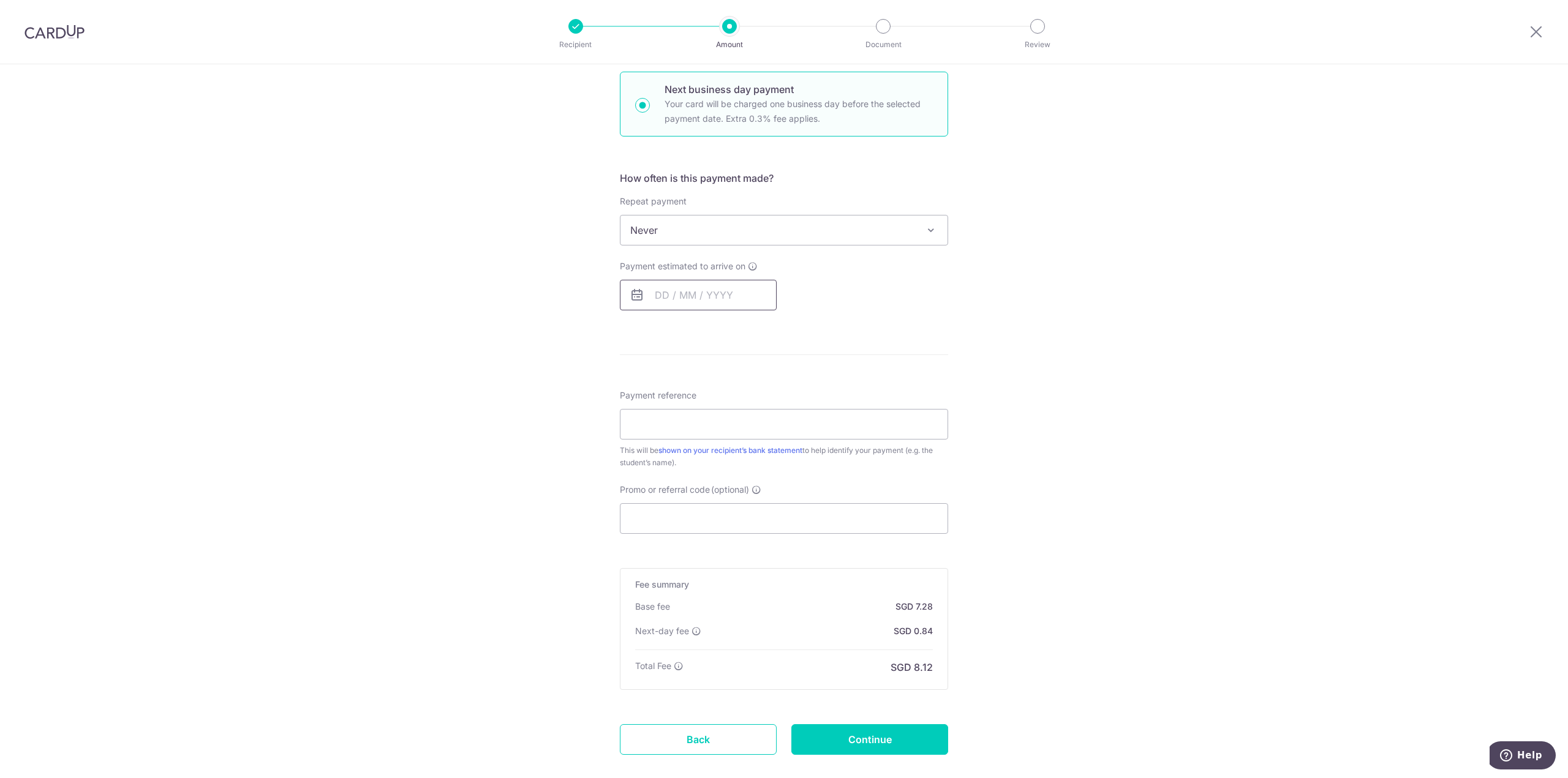
click at [689, 293] on input "text" at bounding box center [698, 295] width 157 height 31
click at [742, 383] on link "2" at bounding box center [743, 382] width 20 height 20
type input "02/10/2025"
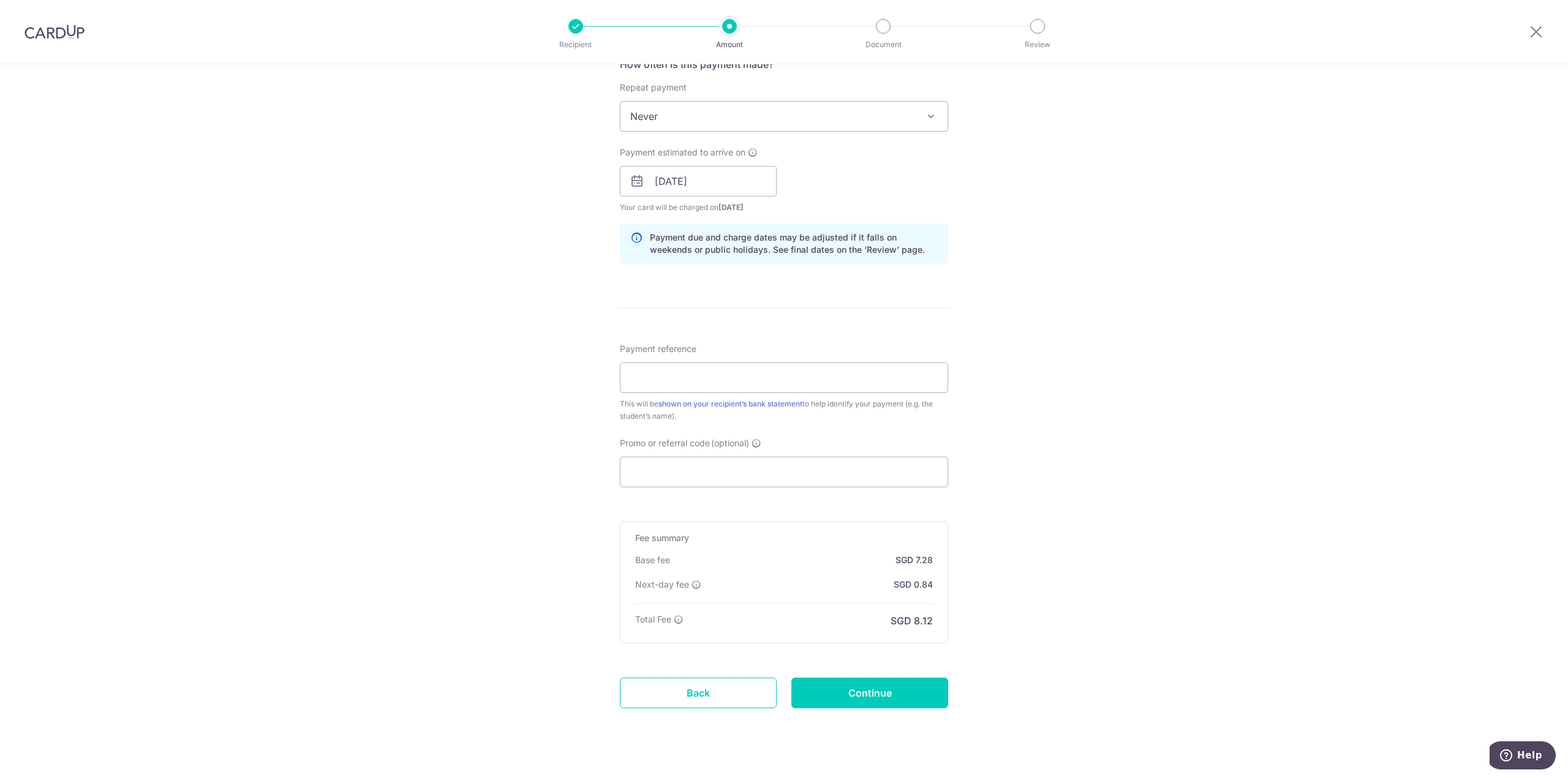
scroll to position [499, 0]
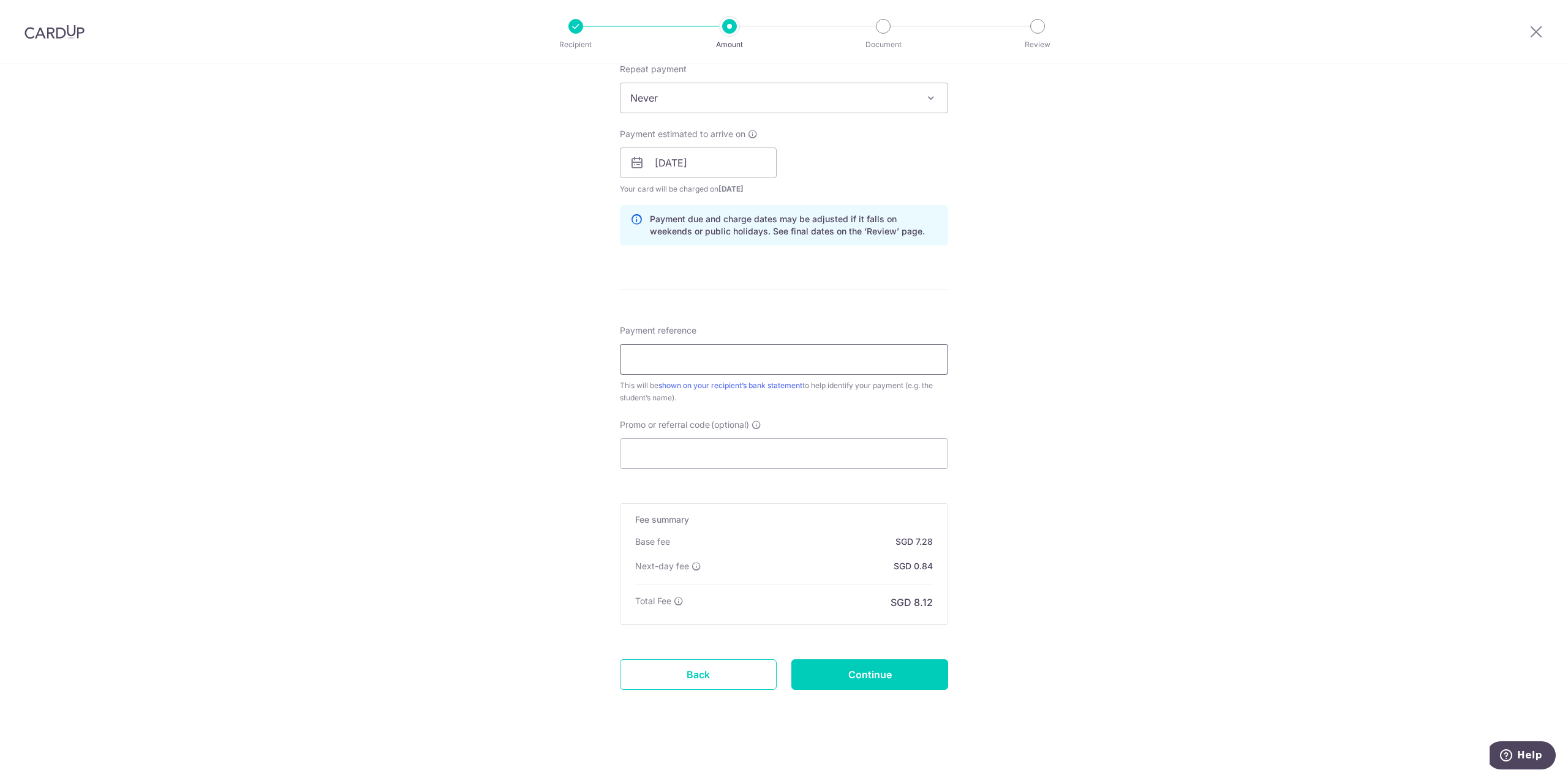
click at [668, 350] on input "Payment reference" at bounding box center [784, 359] width 328 height 31
click at [637, 450] on input "Promo or referral code (optional)" at bounding box center [784, 454] width 328 height 31
click at [664, 369] on input "Payment reference" at bounding box center [784, 359] width 328 height 31
click at [662, 445] on input "Promo or referral code (optional)" at bounding box center [784, 454] width 328 height 31
paste input "OCBC195"
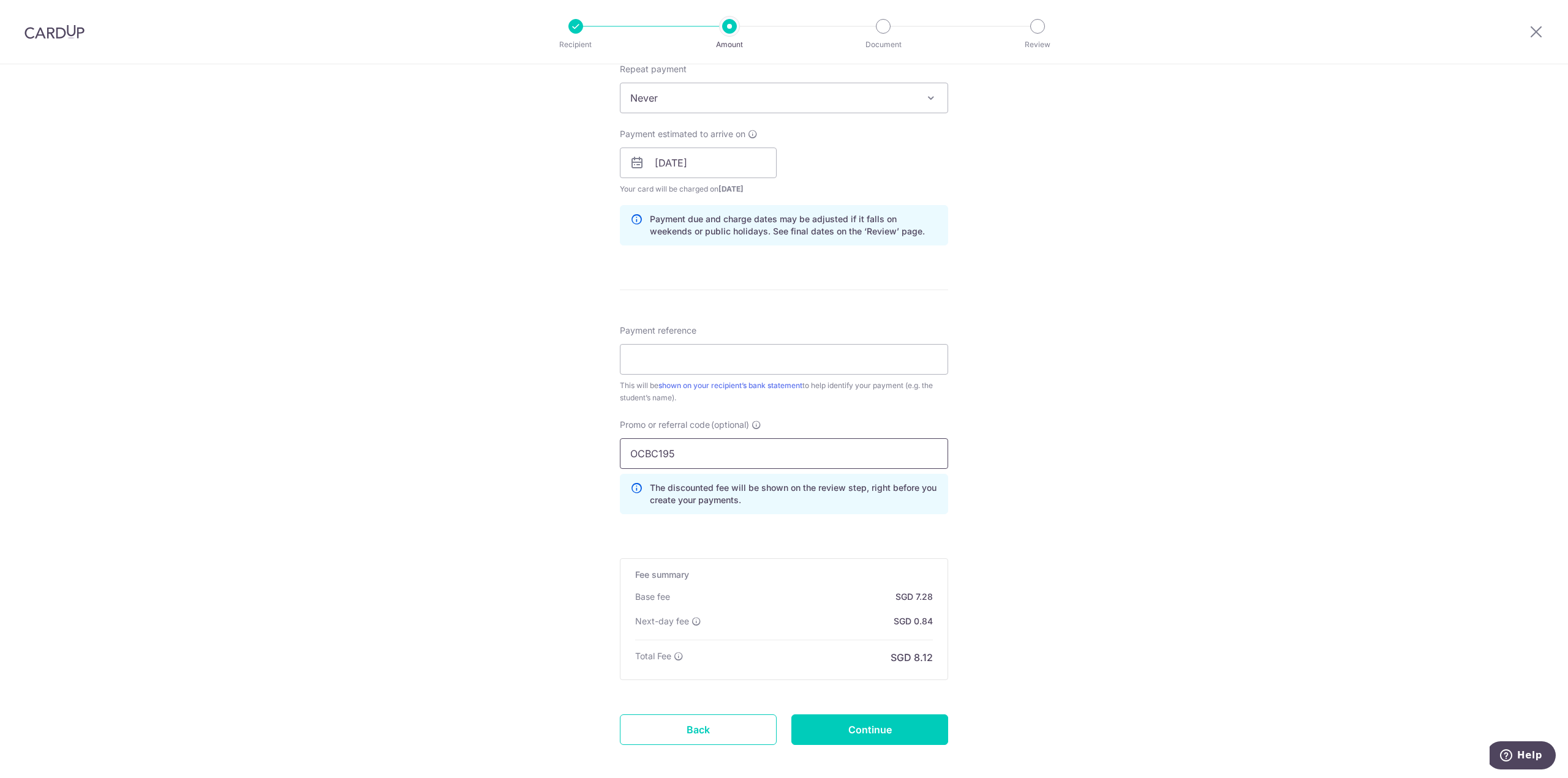
type input "OCBC195"
click at [558, 398] on div "Tell us more about your payment Enter payment amount SGD 280.00 280.00 Select C…" at bounding box center [784, 201] width 1568 height 1273
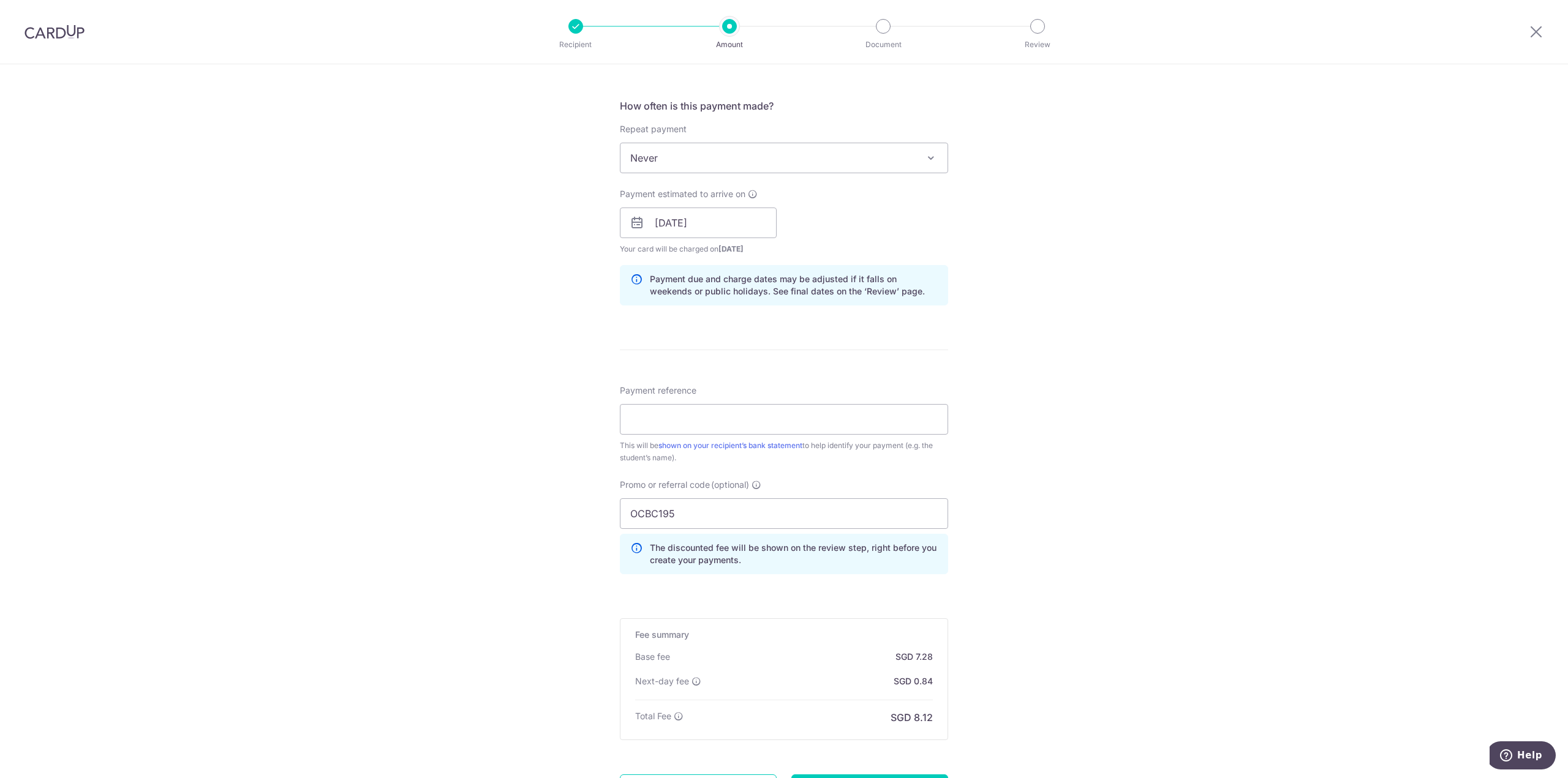
scroll to position [439, 0]
click at [682, 425] on input "Payment reference" at bounding box center [784, 420] width 328 height 31
type input "For Leon Kim"
click at [539, 417] on div "Tell us more about your payment Enter payment amount SGD 280.00 280.00 Select C…" at bounding box center [784, 262] width 1568 height 1273
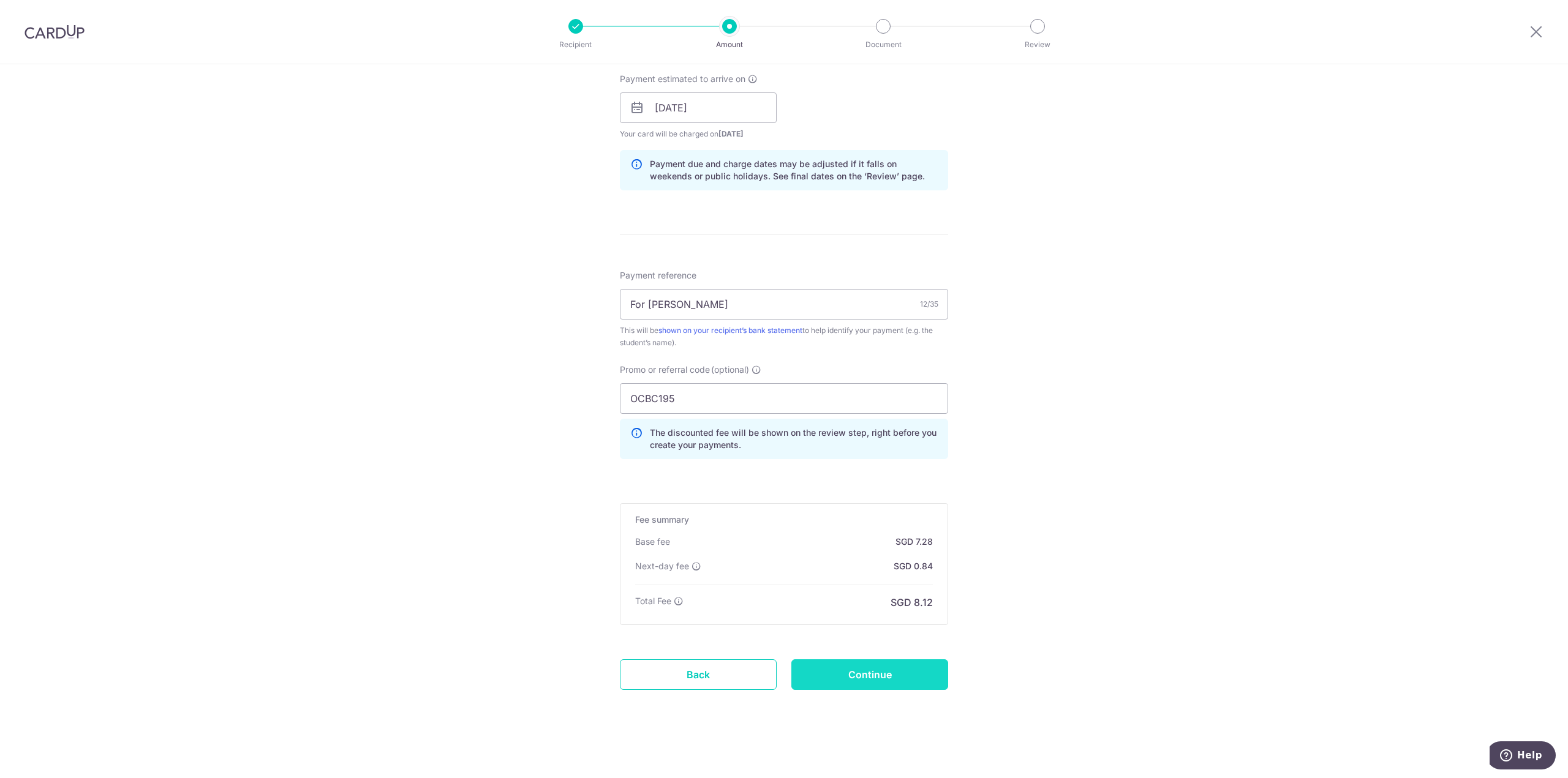
click at [874, 676] on input "Continue" at bounding box center [869, 674] width 157 height 31
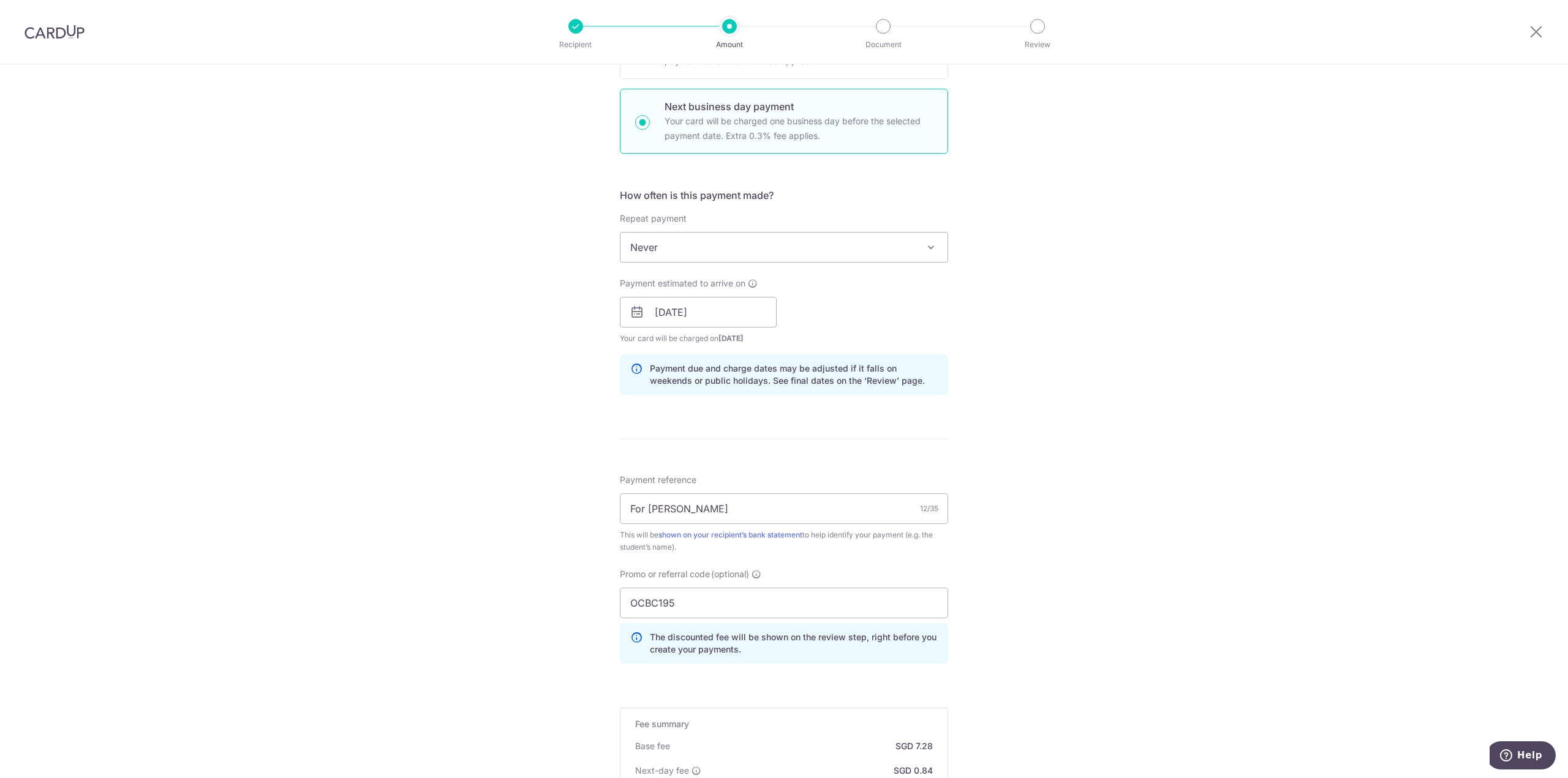
scroll to position [368, 0]
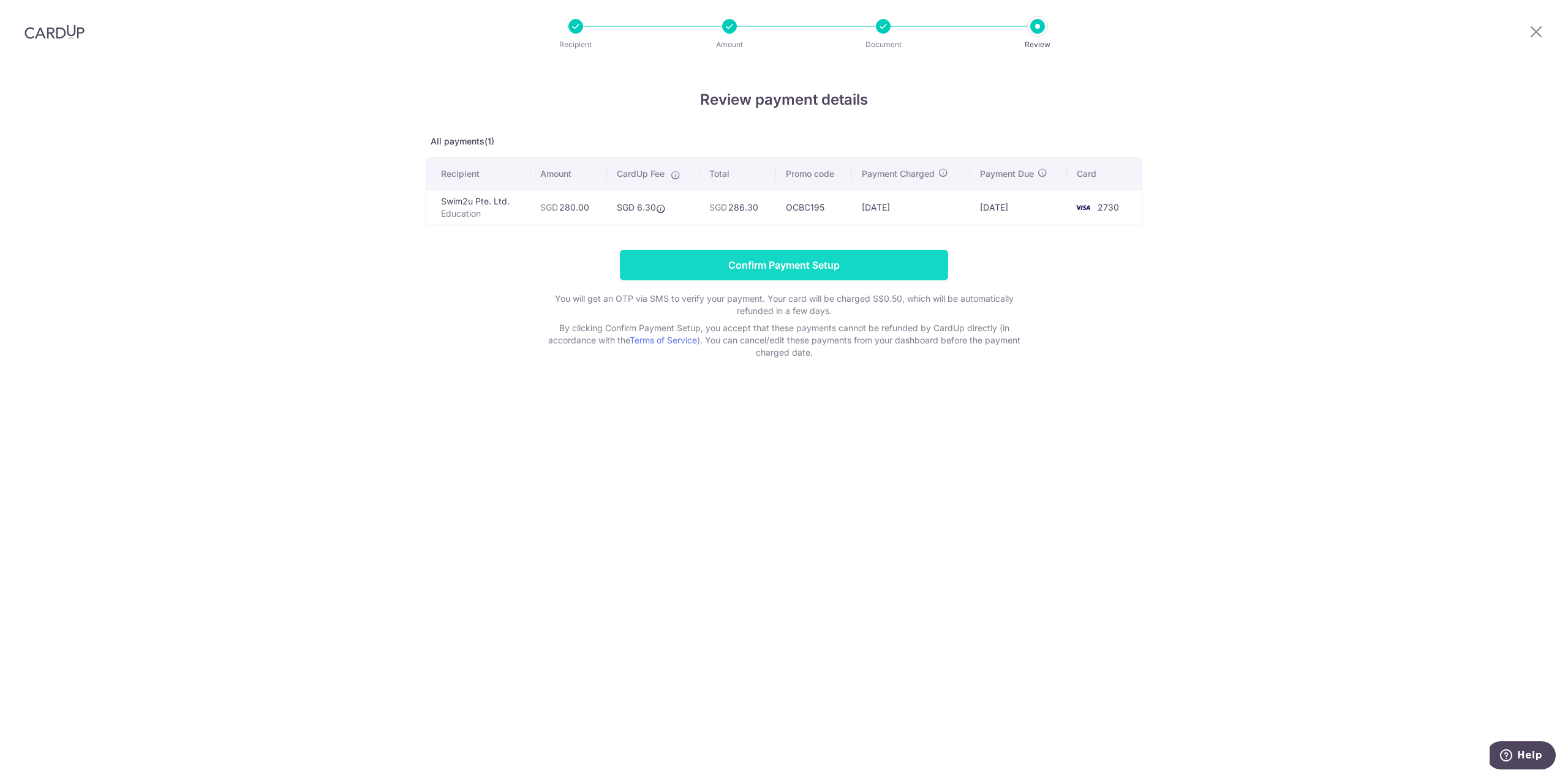
click at [813, 259] on input "Confirm Payment Setup" at bounding box center [784, 265] width 328 height 31
